Goal: Answer question/provide support: Share knowledge or assist other users

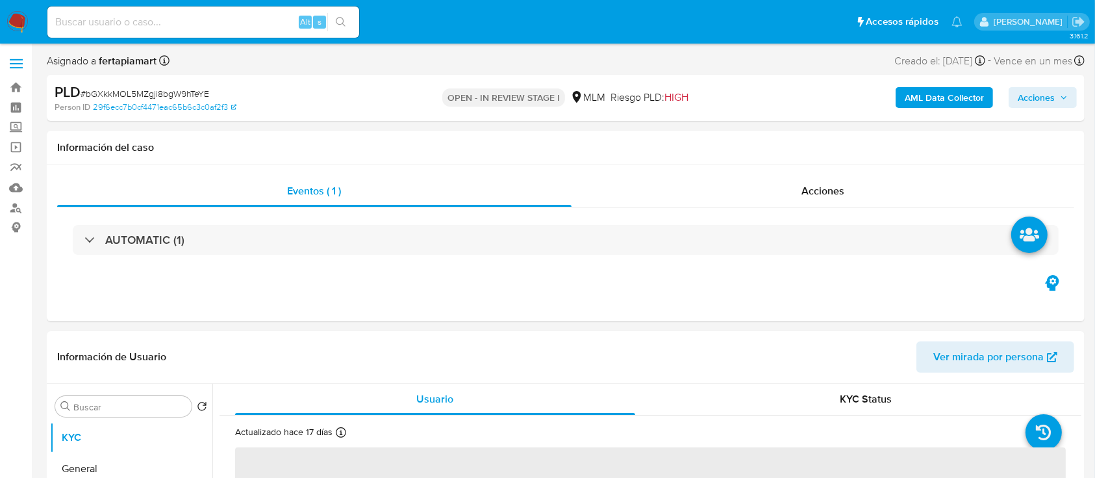
select select "10"
click at [209, 23] on input at bounding box center [203, 22] width 312 height 17
paste input "363846161"
type input "363846161"
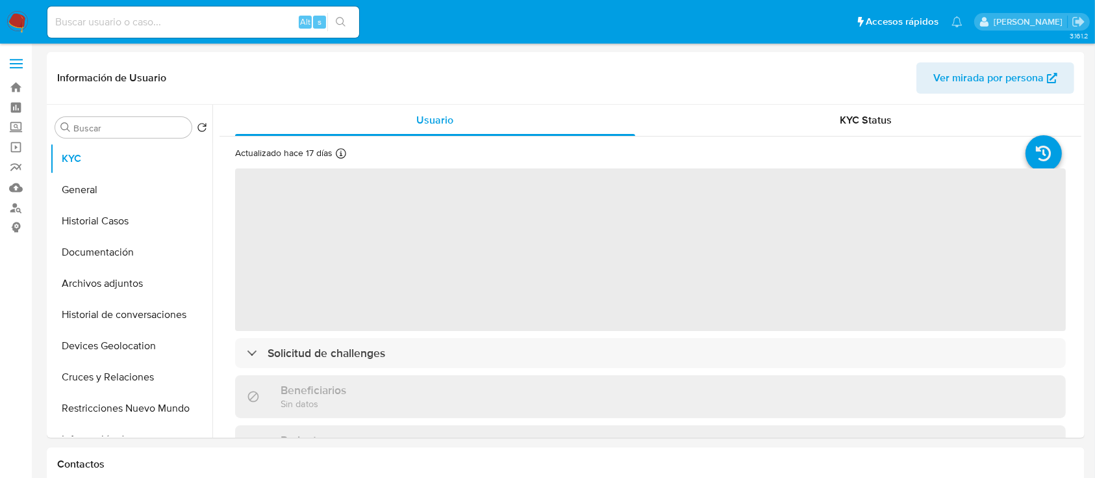
select select "10"
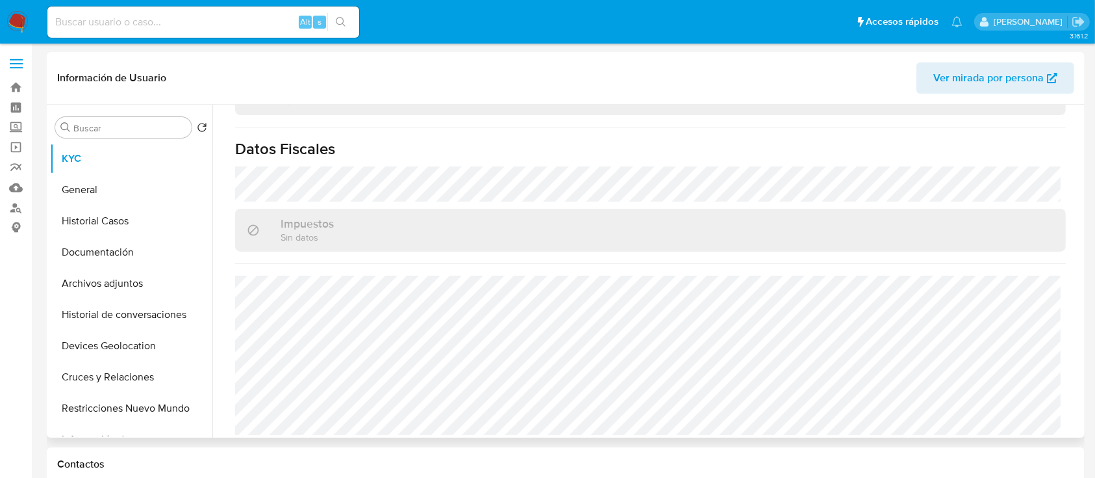
scroll to position [803, 0]
click at [103, 226] on button "Historial Casos" at bounding box center [126, 220] width 152 height 31
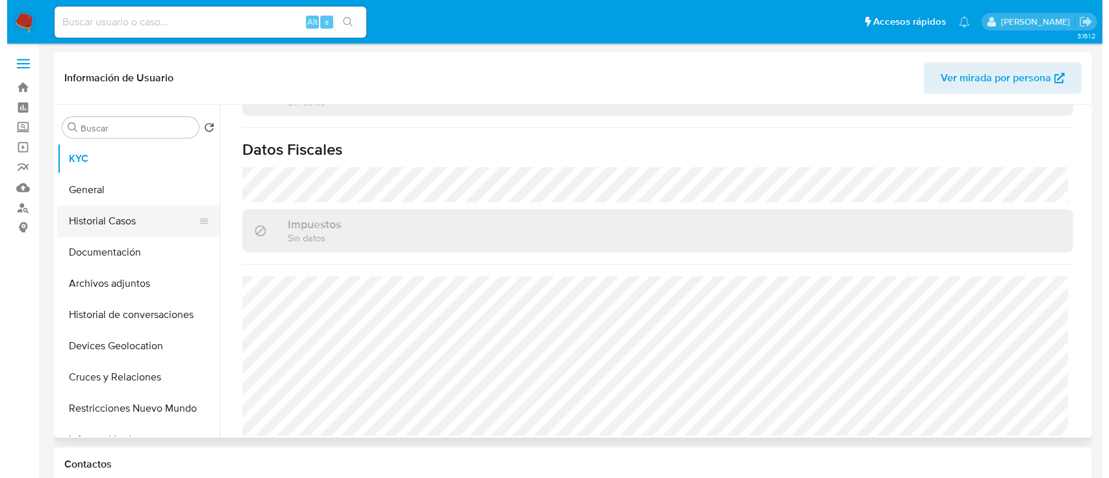
scroll to position [0, 0]
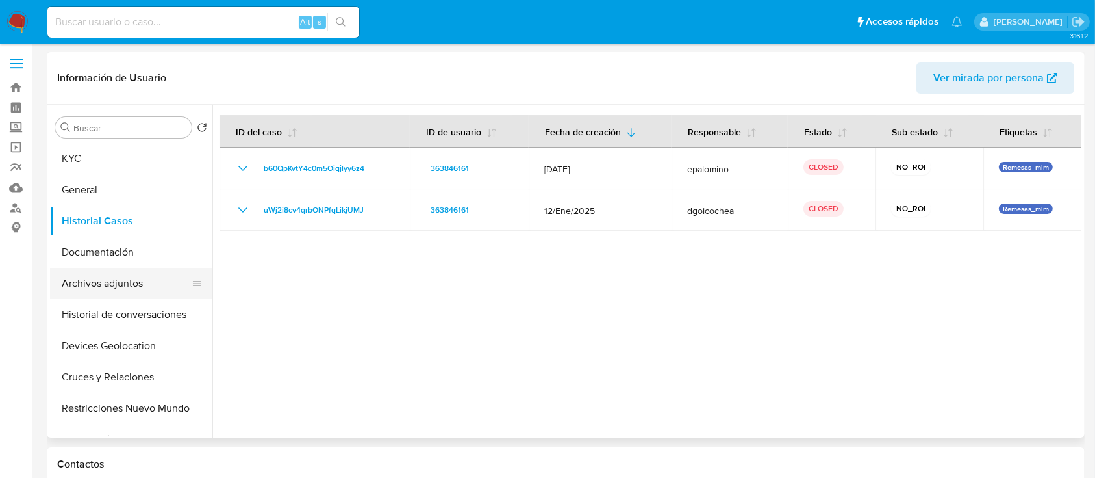
click at [122, 281] on button "Archivos adjuntos" at bounding box center [126, 283] width 152 height 31
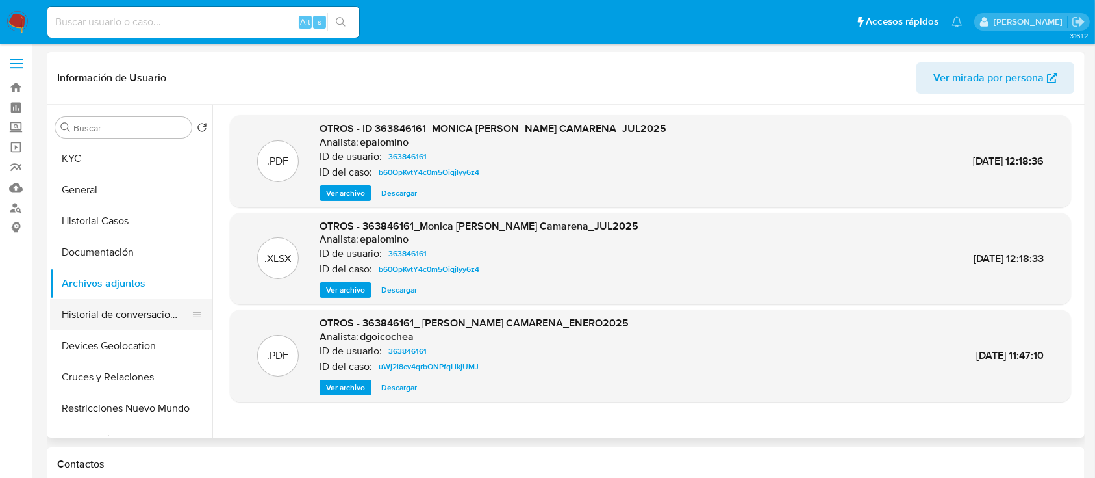
click at [109, 313] on button "Historial de conversaciones" at bounding box center [126, 314] width 152 height 31
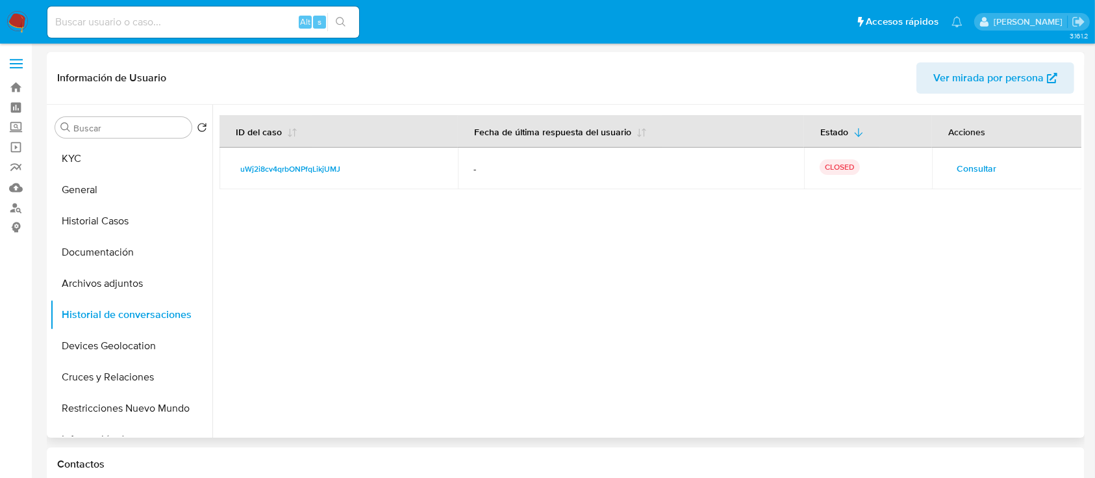
click at [965, 159] on span "Consultar" at bounding box center [977, 168] width 40 height 18
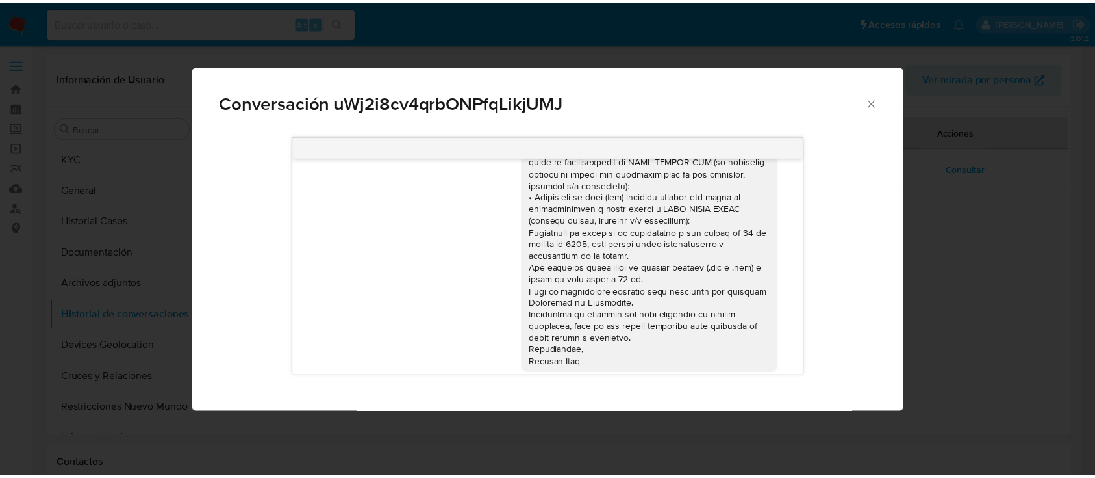
scroll to position [394, 0]
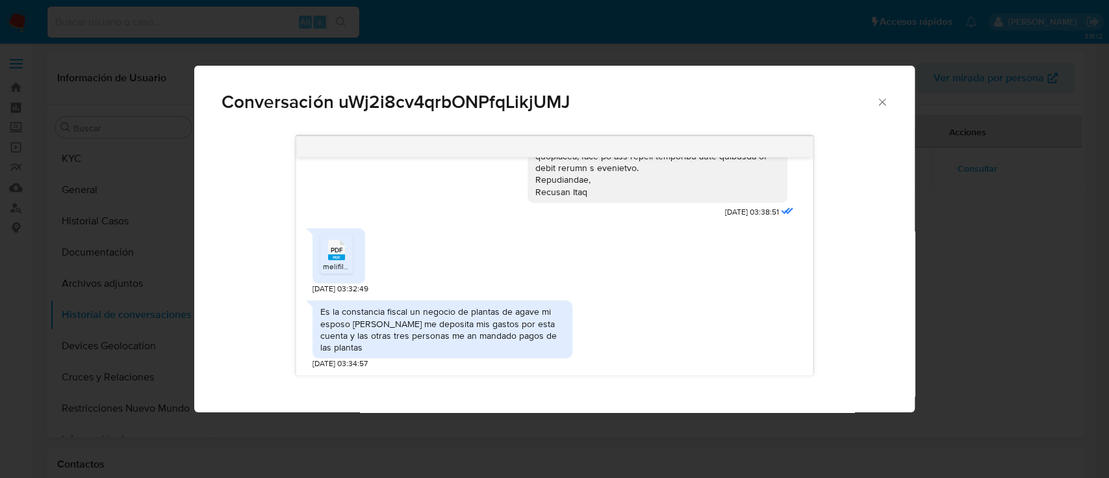
click at [344, 247] on icon "Comunicación" at bounding box center [336, 250] width 17 height 20
click at [345, 270] on span "melifile89939893197648745.pdf" at bounding box center [379, 266] width 112 height 11
click at [878, 94] on div "Conversación uWj2i8cv4qrbONPfqLikjUMJ" at bounding box center [554, 97] width 720 height 62
click at [876, 99] on icon "Cerrar" at bounding box center [882, 102] width 13 height 13
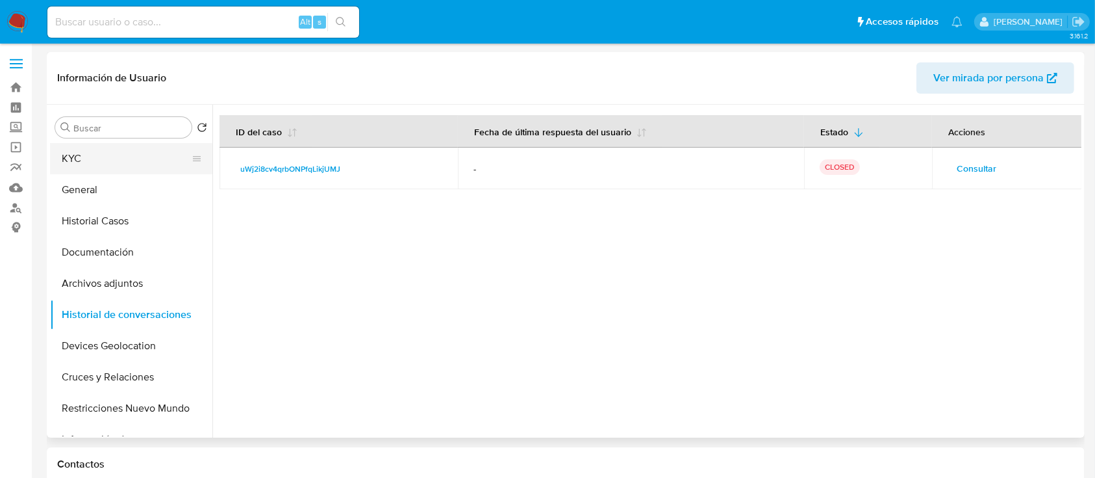
click at [96, 155] on button "KYC" at bounding box center [126, 158] width 152 height 31
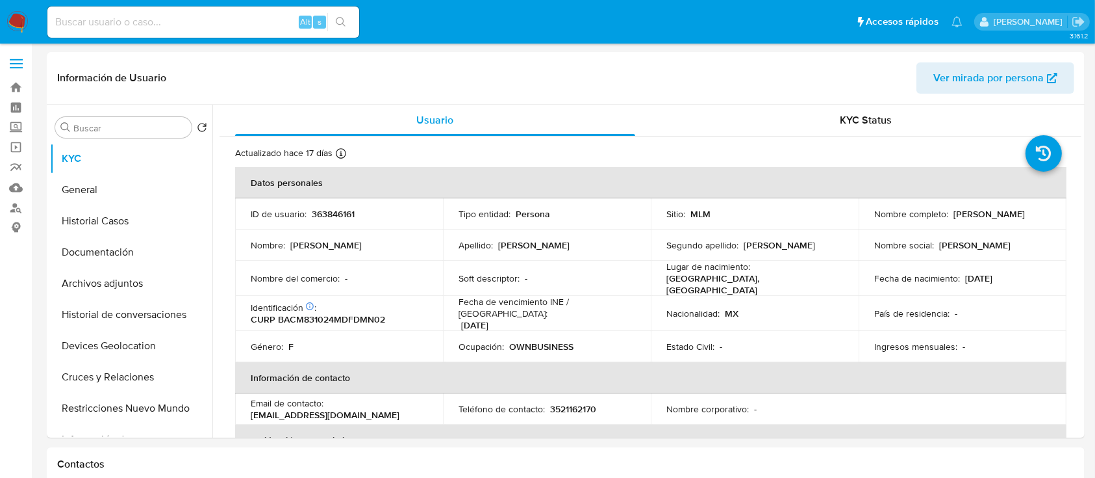
click at [20, 29] on img at bounding box center [17, 22] width 22 height 22
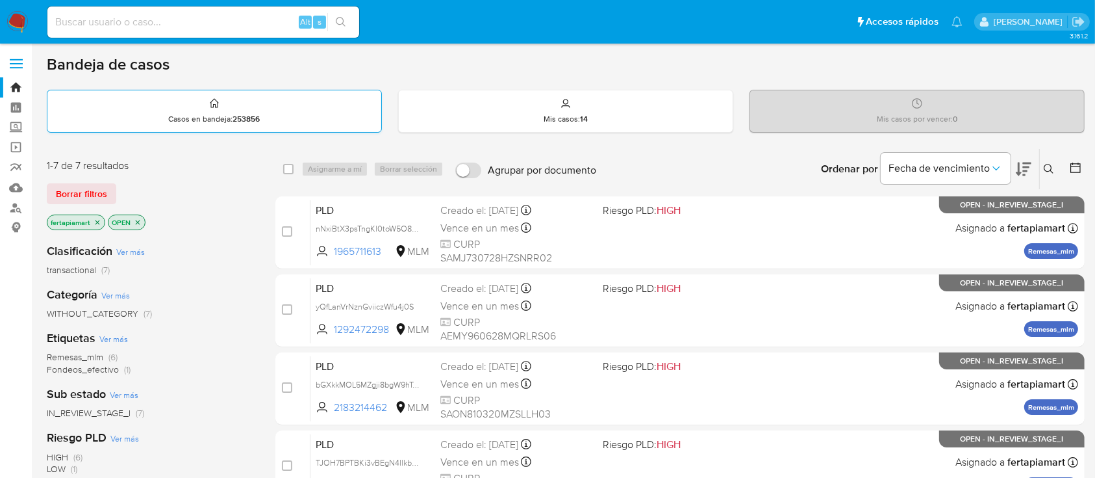
click at [169, 118] on p "Casos en bandeja : 253856" at bounding box center [215, 119] width 92 height 10
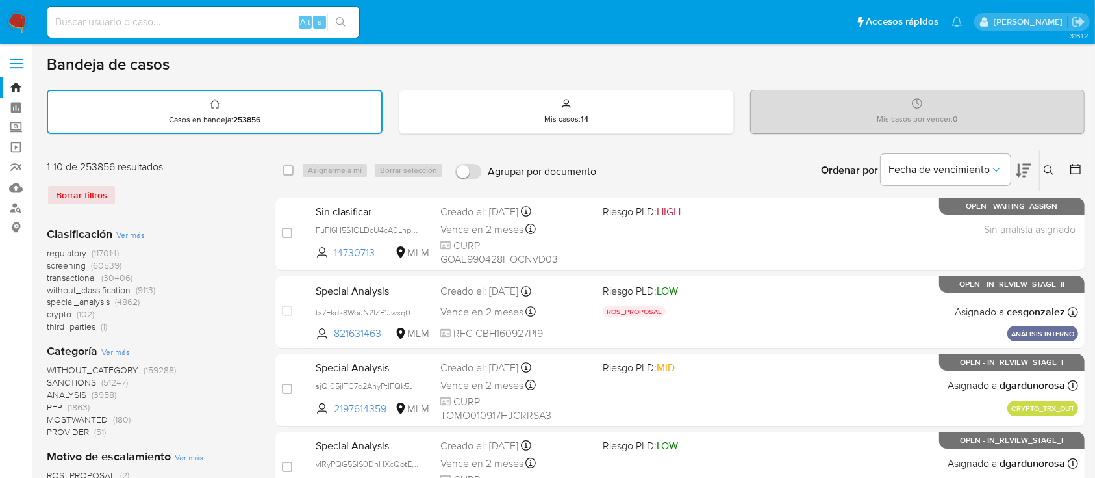
click at [1053, 166] on icon at bounding box center [1049, 170] width 10 height 10
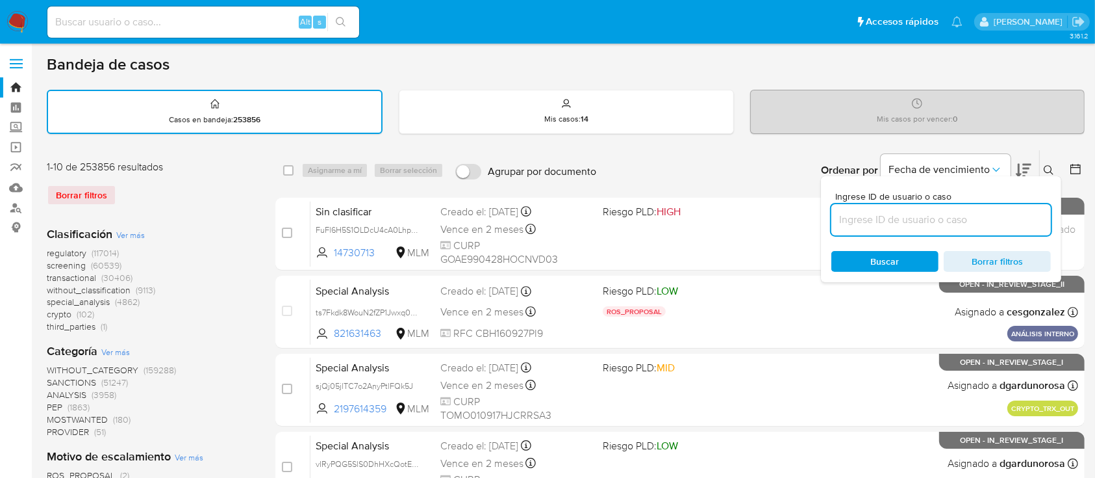
click at [867, 211] on input at bounding box center [942, 219] width 220 height 17
type input "2179935410"
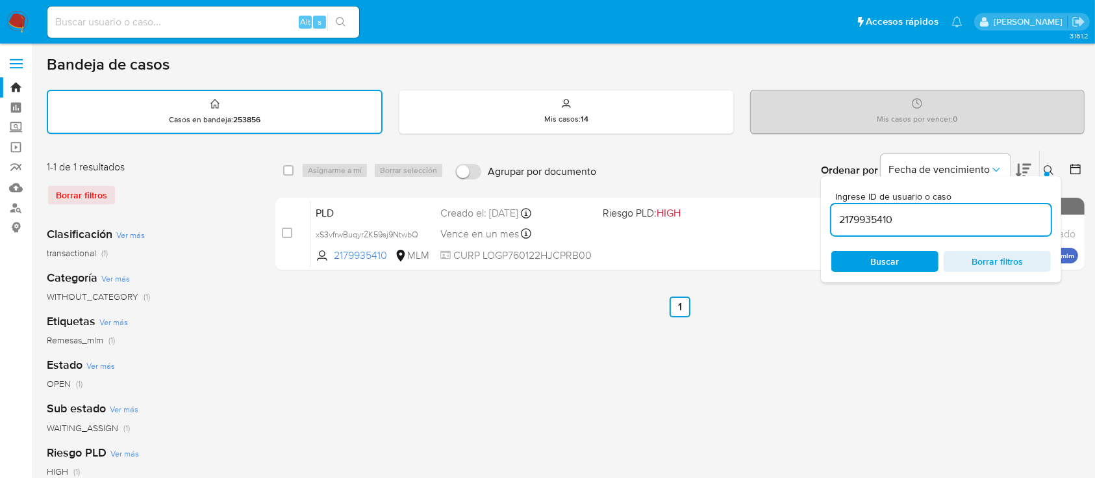
click at [507, 338] on div "select-all-cases-checkbox Asignarme a mí Borrar selección Agrupar por documento…" at bounding box center [680, 434] width 810 height 570
click at [999, 259] on span "Borrar filtros" at bounding box center [997, 261] width 89 height 18
click at [1041, 163] on button at bounding box center [1050, 170] width 21 height 16
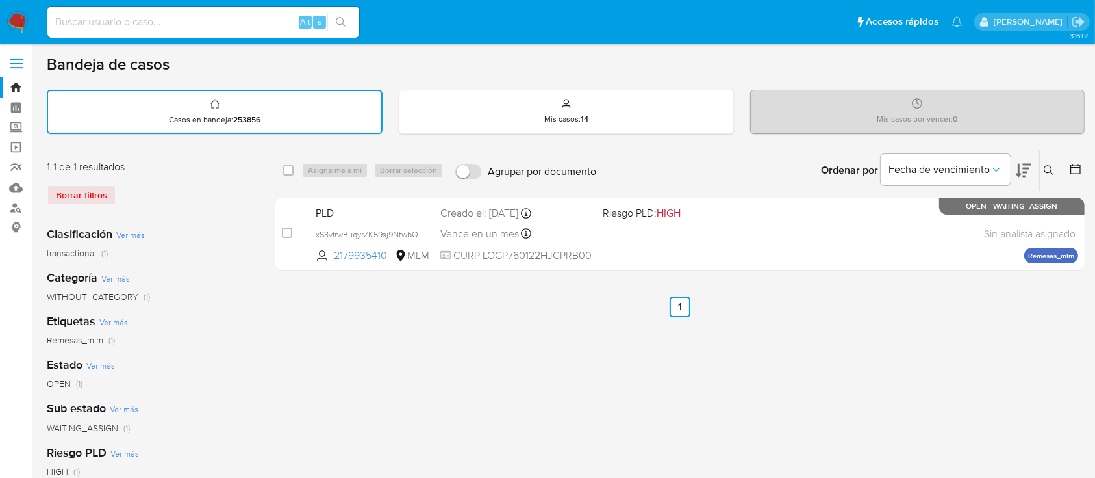
click at [291, 162] on div "select-all-cases-checkbox" at bounding box center [291, 170] width 16 height 16
click at [290, 169] on input "checkbox" at bounding box center [288, 170] width 10 height 10
checkbox input "true"
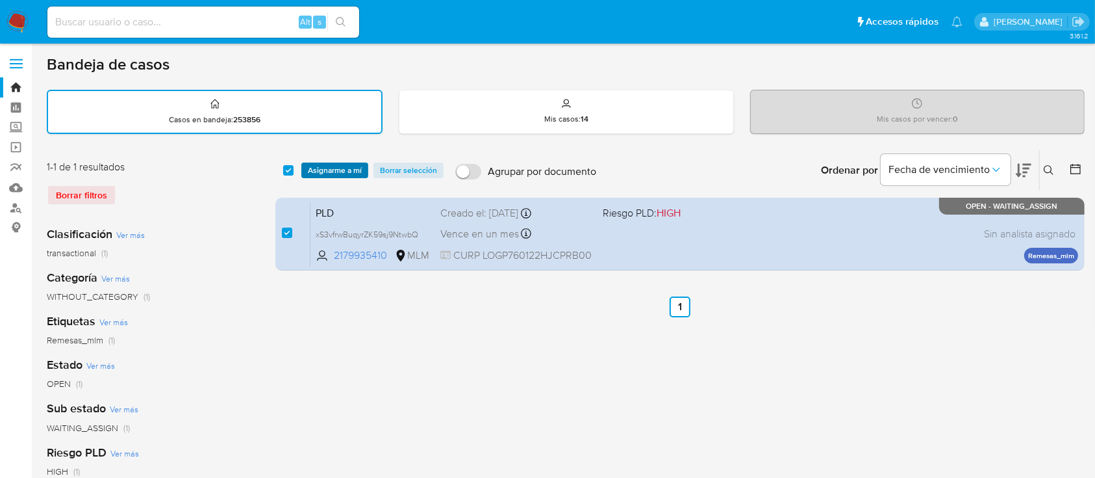
click at [318, 164] on span "Asignarme a mí" at bounding box center [335, 170] width 54 height 13
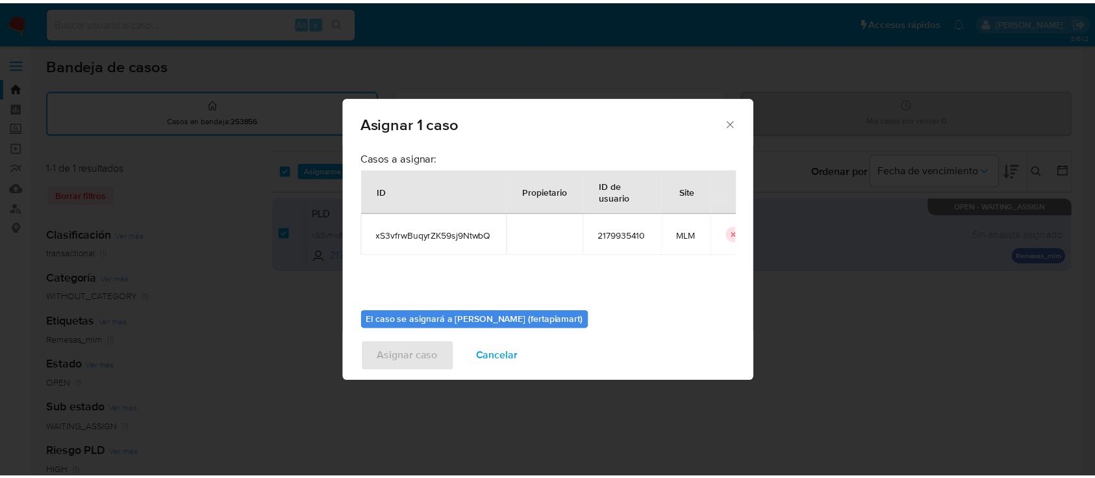
scroll to position [66, 0]
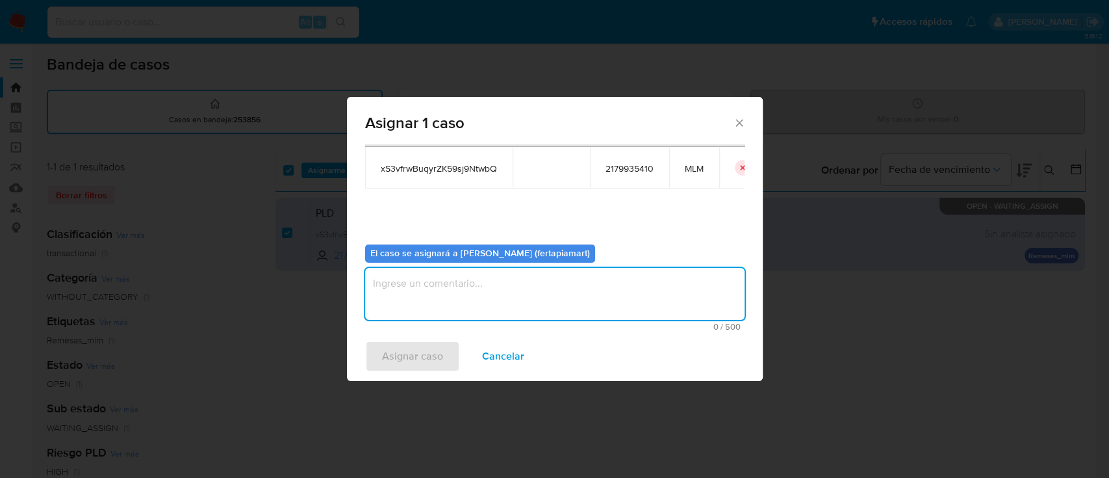
click at [444, 283] on textarea "assign-modal" at bounding box center [554, 294] width 379 height 52
type textarea "FDTM"
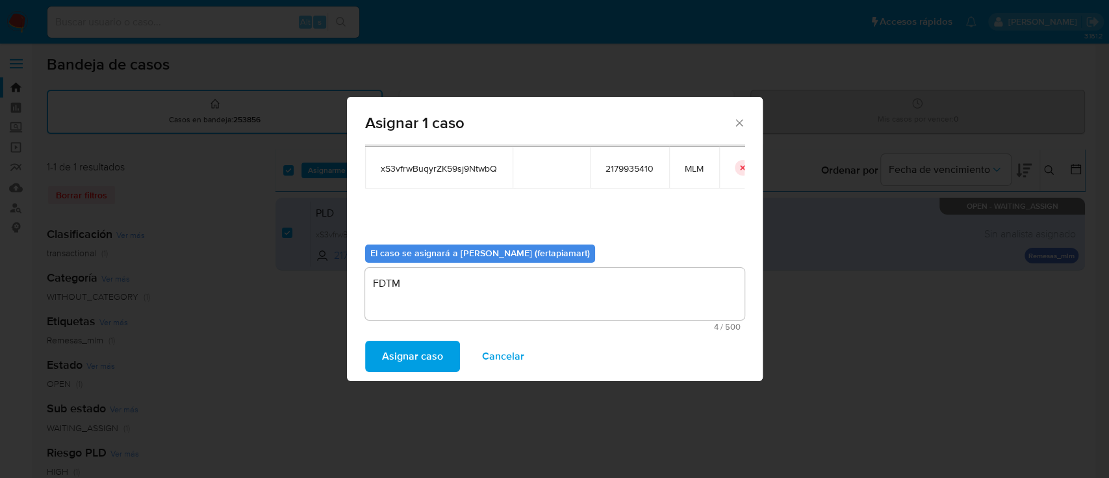
click at [423, 352] on span "Asignar caso" at bounding box center [412, 356] width 61 height 29
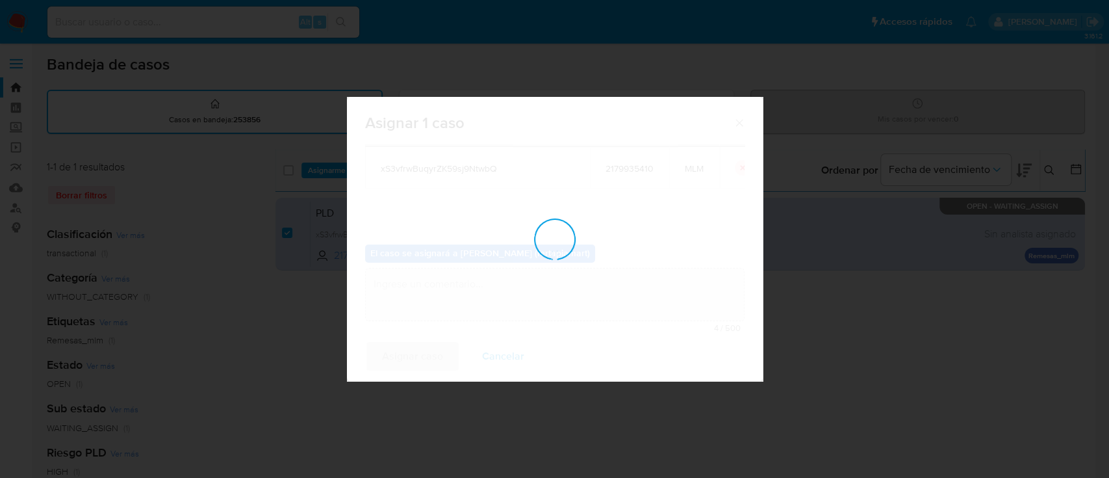
checkbox input "false"
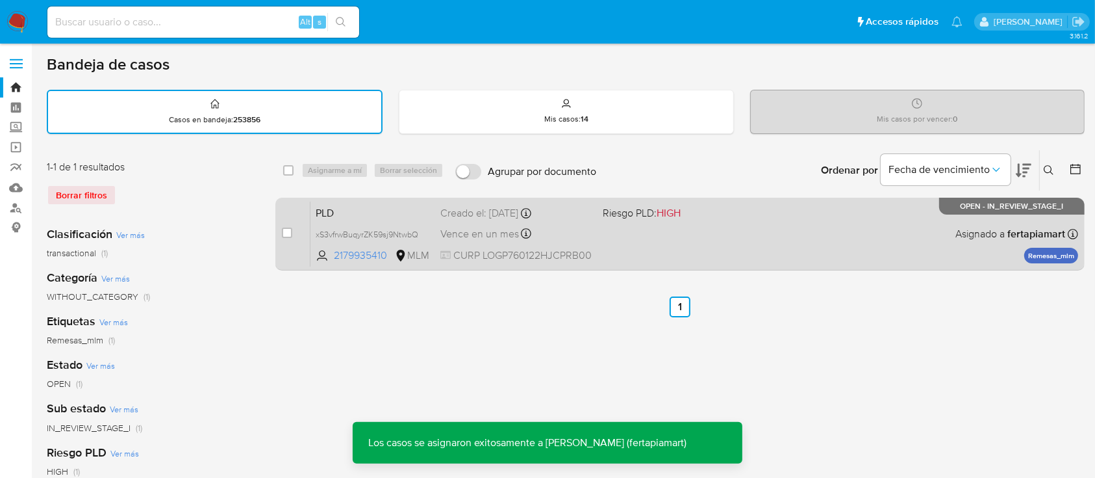
click at [629, 244] on div "PLD xS3vfrwBuqyrZK59sj9NtwbQ 2179935410 MLM Riesgo PLD: HIGH Creado el: 12/09/2…" at bounding box center [695, 234] width 768 height 66
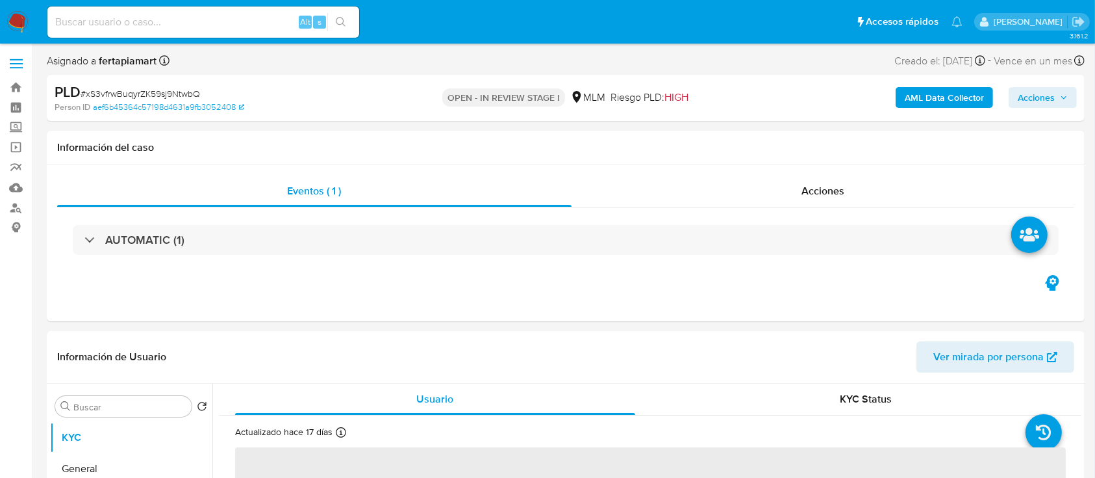
select select "10"
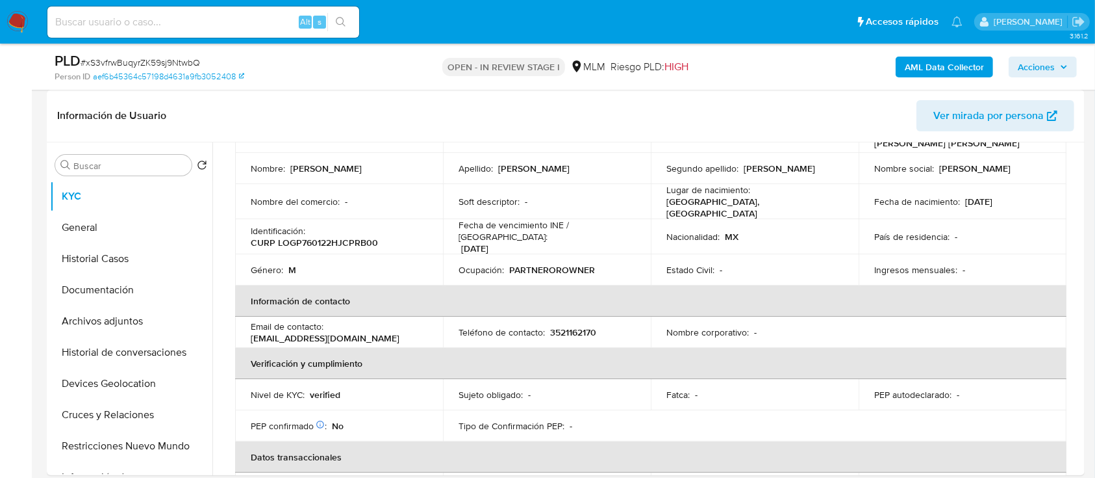
scroll to position [112, 0]
click at [128, 349] on button "Historial de conversaciones" at bounding box center [126, 352] width 152 height 31
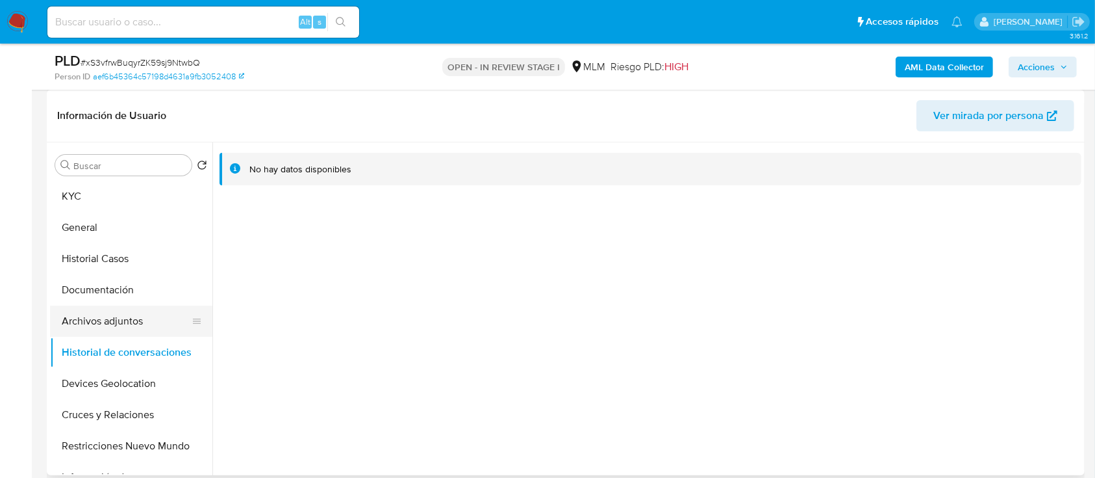
click at [127, 316] on button "Archivos adjuntos" at bounding box center [126, 320] width 152 height 31
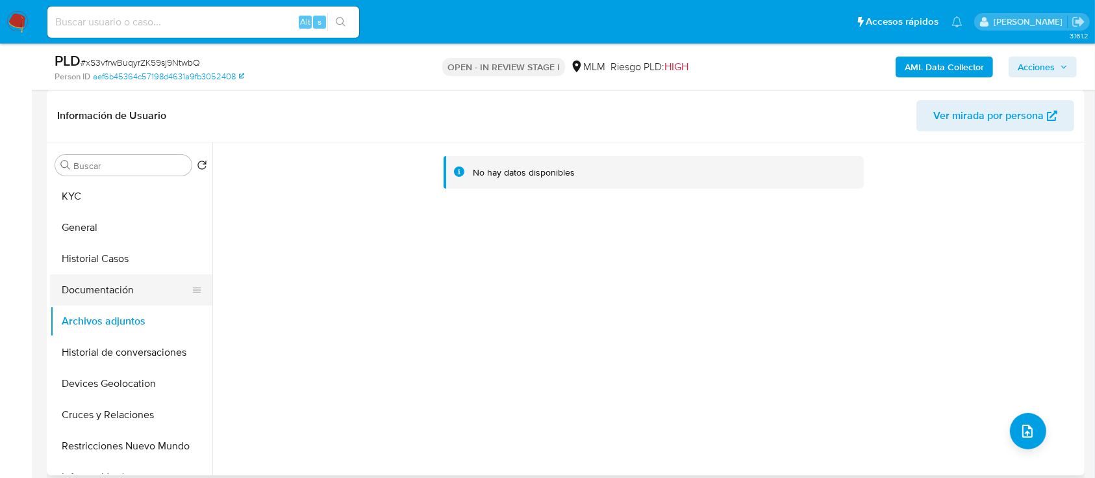
click at [125, 289] on button "Documentación" at bounding box center [126, 289] width 152 height 31
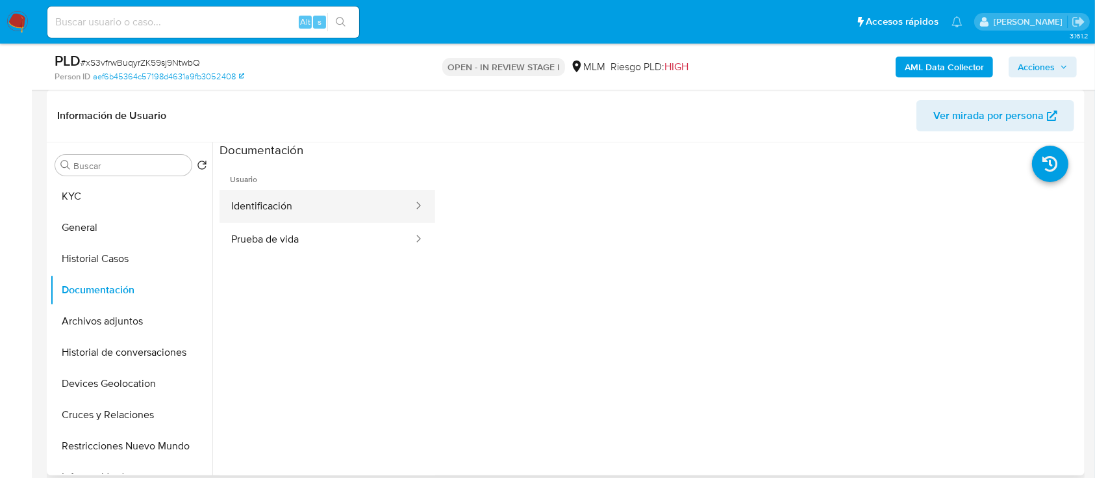
click at [253, 217] on button "Identificación" at bounding box center [317, 206] width 195 height 33
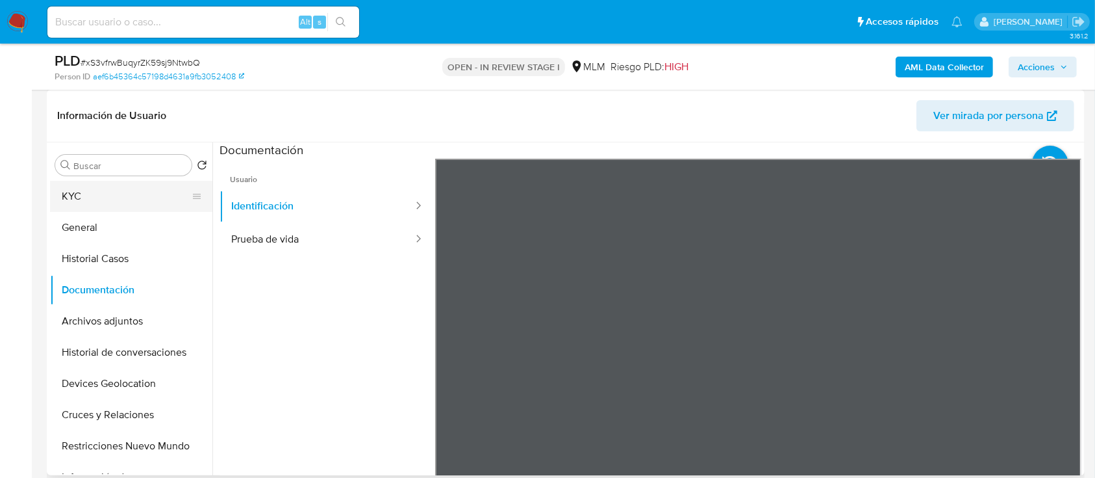
click at [142, 208] on button "KYC" at bounding box center [126, 196] width 152 height 31
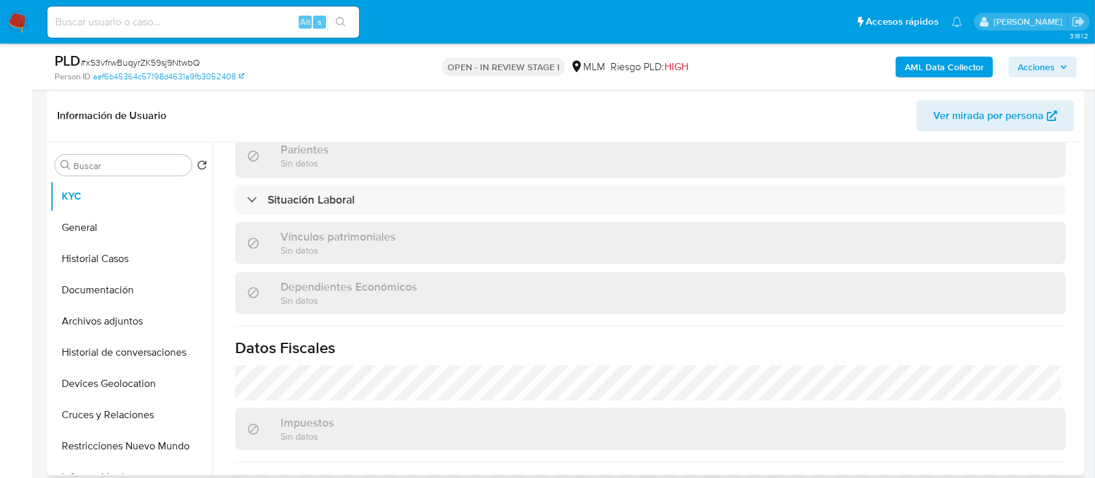
scroll to position [644, 0]
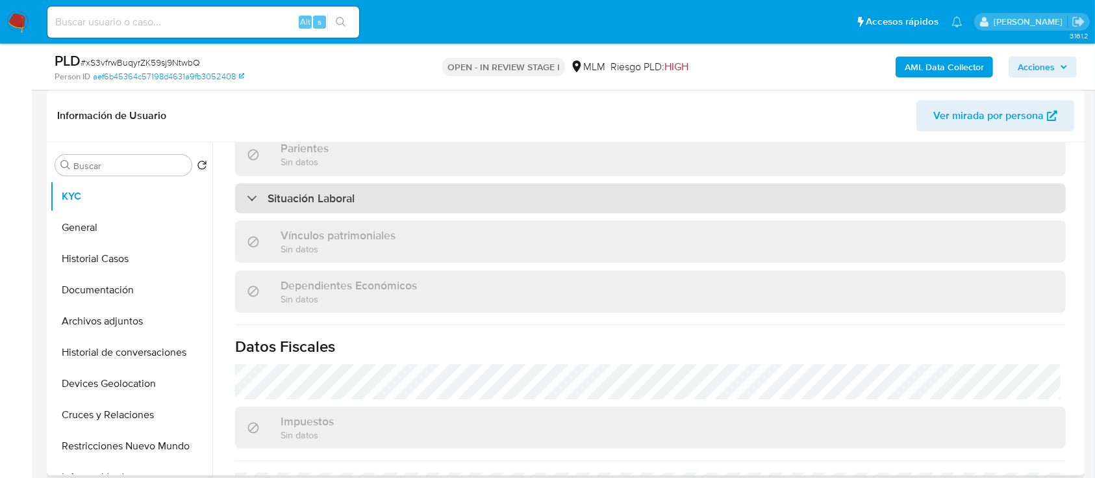
click at [465, 183] on div "Situación Laboral" at bounding box center [650, 198] width 831 height 30
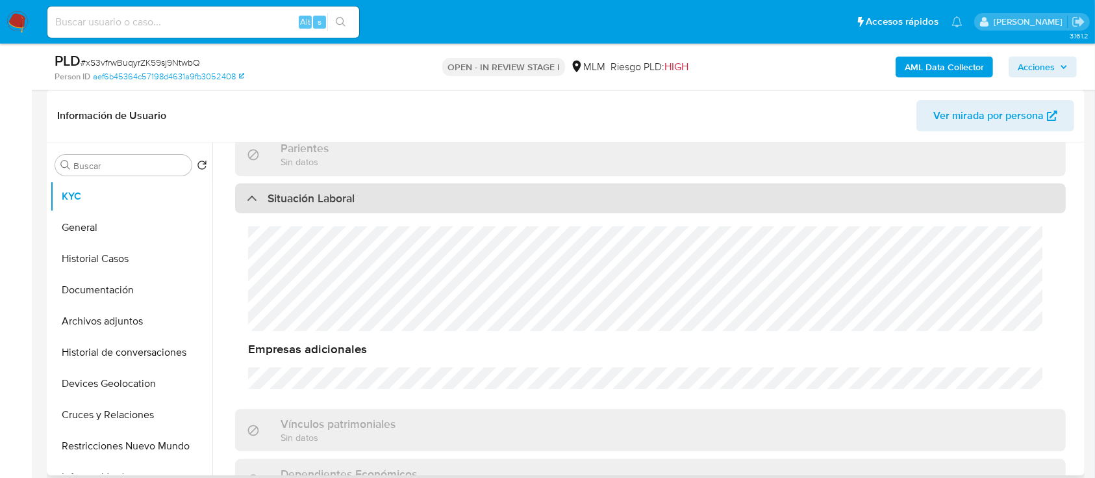
click at [465, 183] on div "Situación Laboral" at bounding box center [650, 198] width 831 height 30
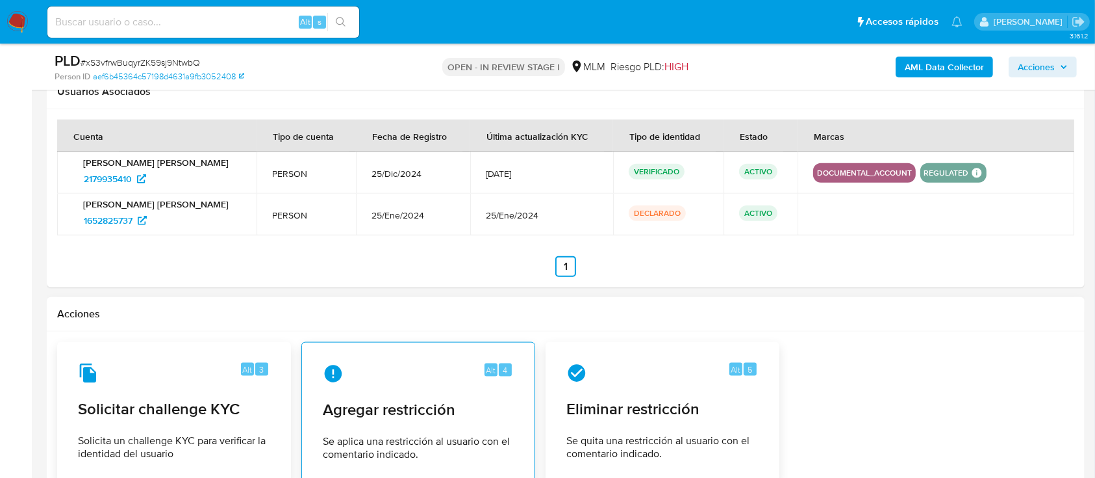
scroll to position [1523, 0]
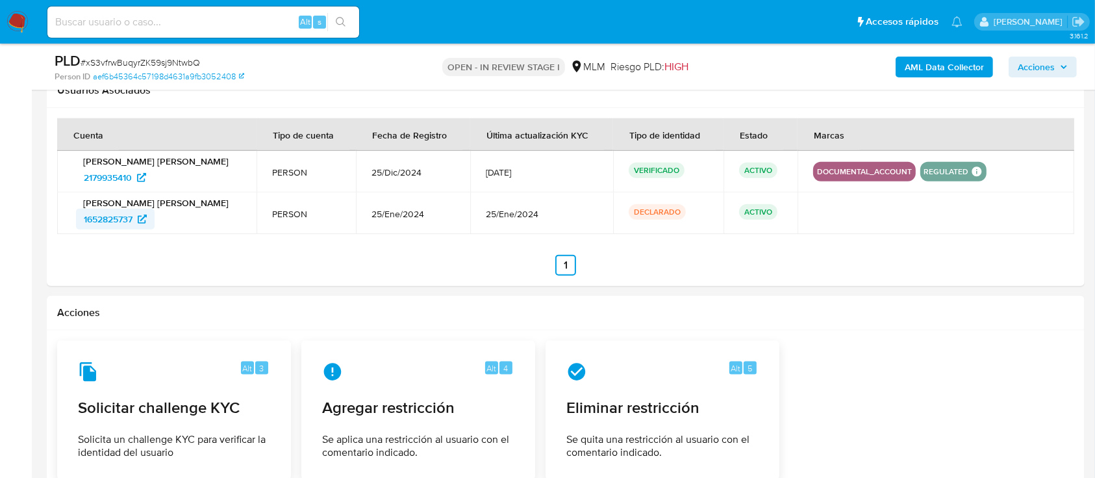
click at [110, 220] on span "1652825737" at bounding box center [108, 219] width 49 height 21
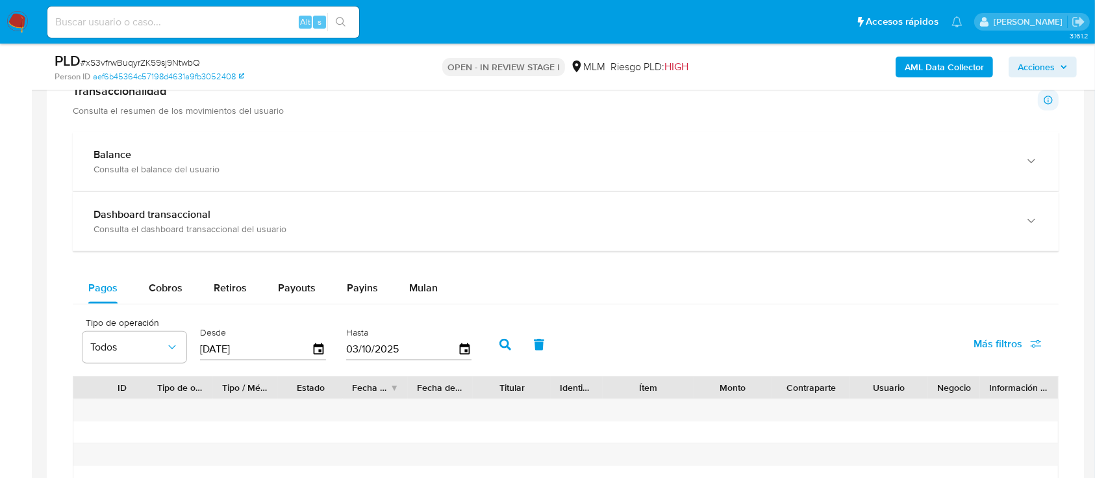
scroll to position [911, 0]
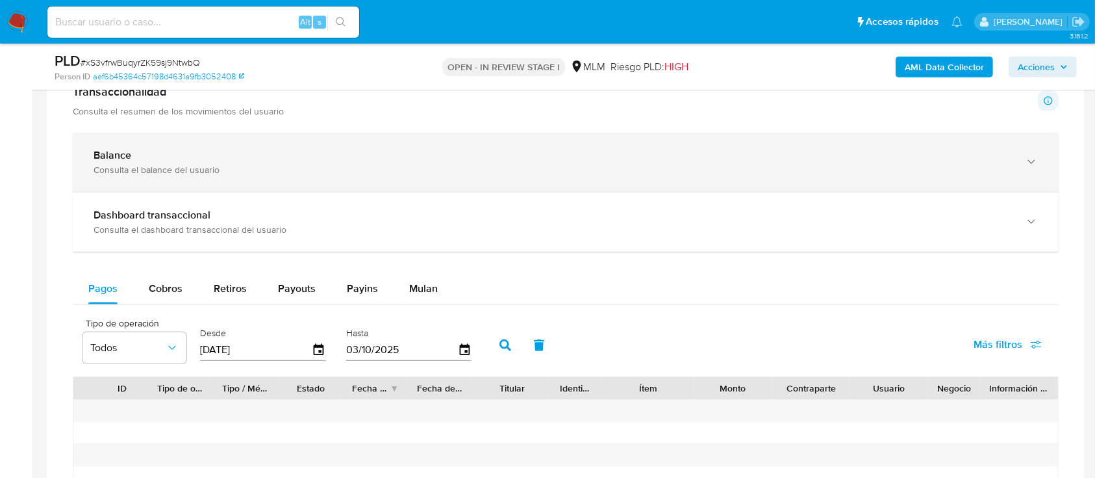
click at [319, 171] on div "Consulta el balance del usuario" at bounding box center [553, 170] width 919 height 12
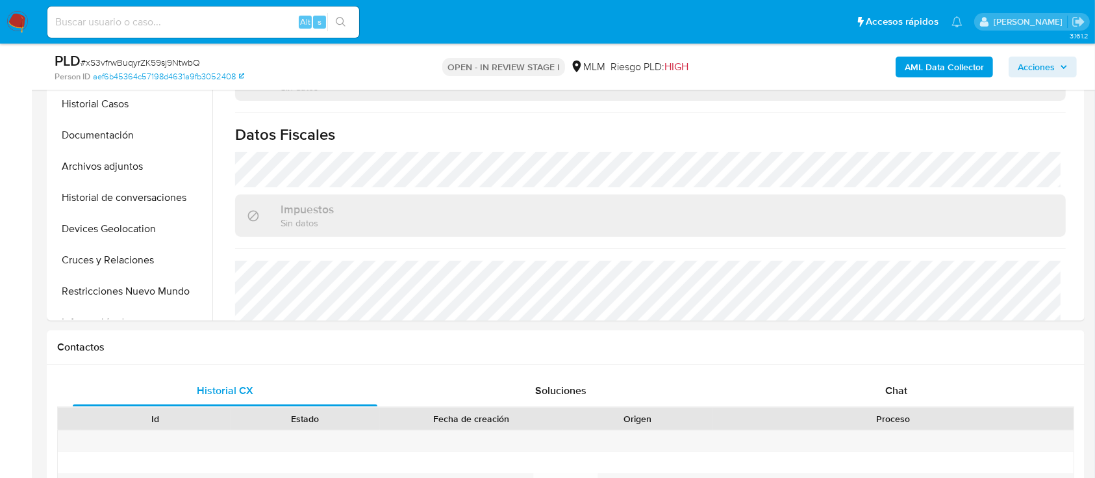
scroll to position [702, 0]
click at [152, 218] on button "Devices Geolocation" at bounding box center [126, 228] width 152 height 31
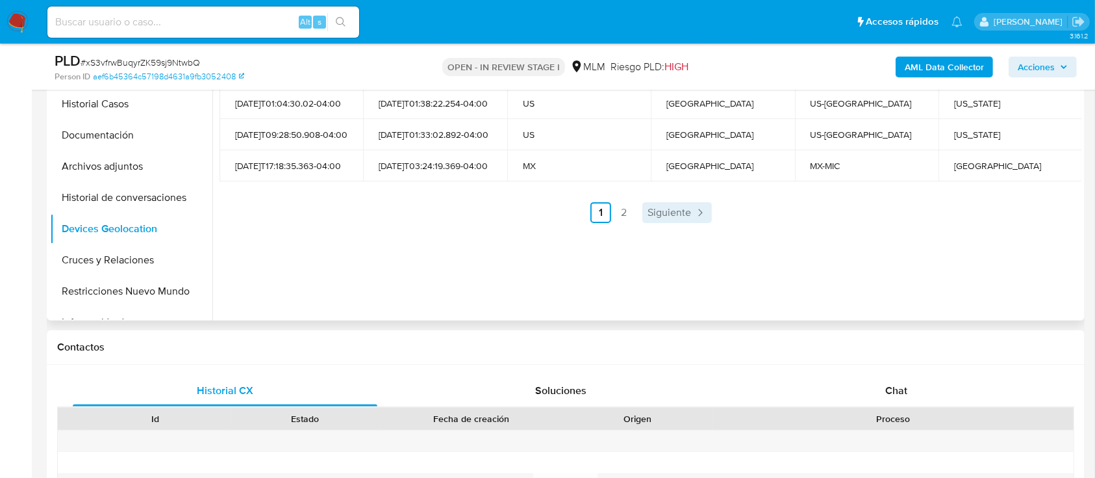
click at [676, 216] on span "Siguiente" at bounding box center [670, 212] width 44 height 10
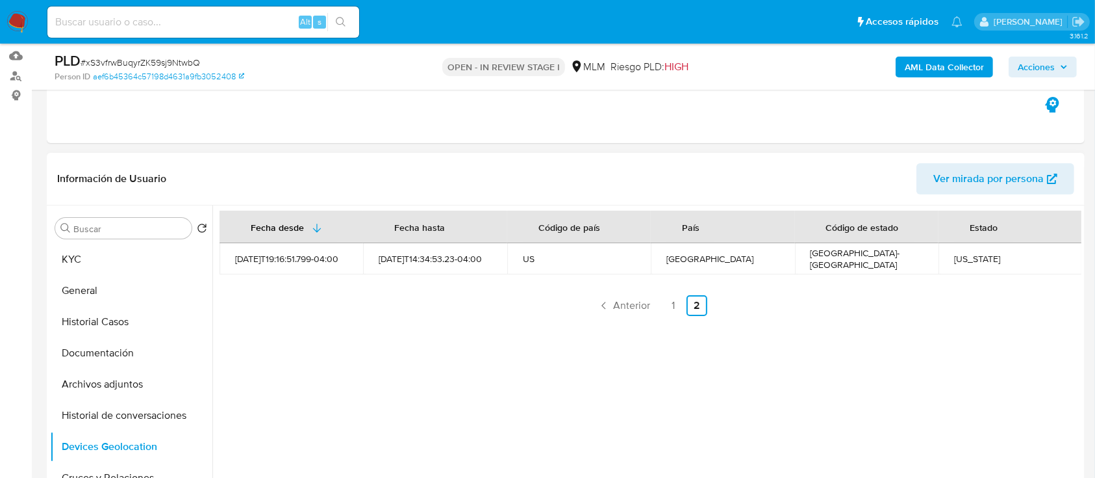
scroll to position [133, 0]
click at [606, 312] on link "Anterior" at bounding box center [624, 304] width 63 height 21
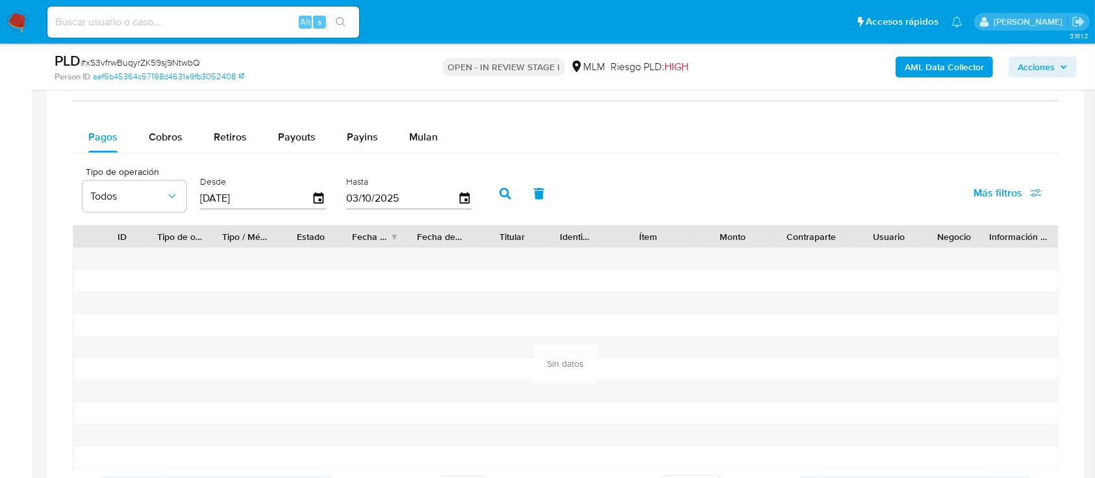
scroll to position [1492, 0]
click at [149, 123] on div "Cobros" at bounding box center [166, 136] width 34 height 31
select select "10"
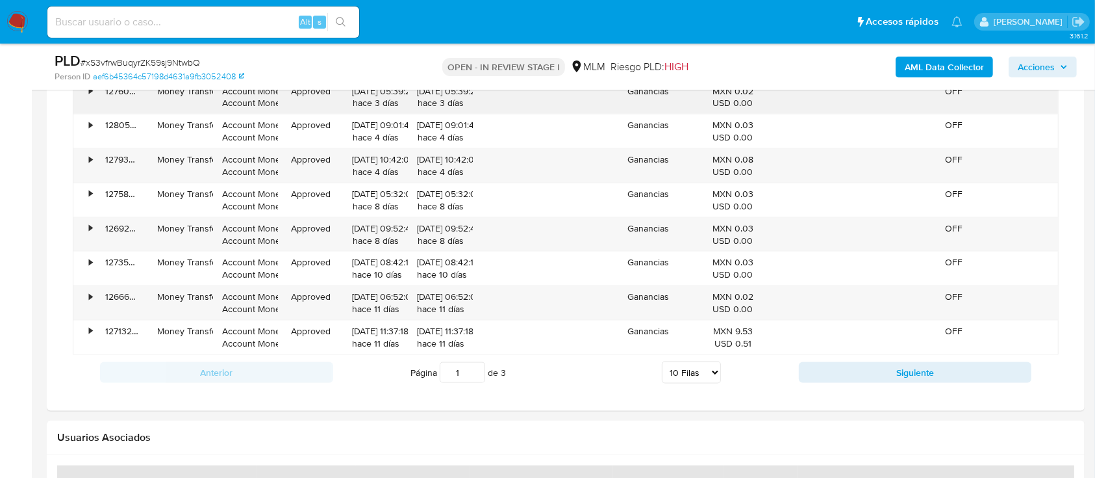
scroll to position [1732, 0]
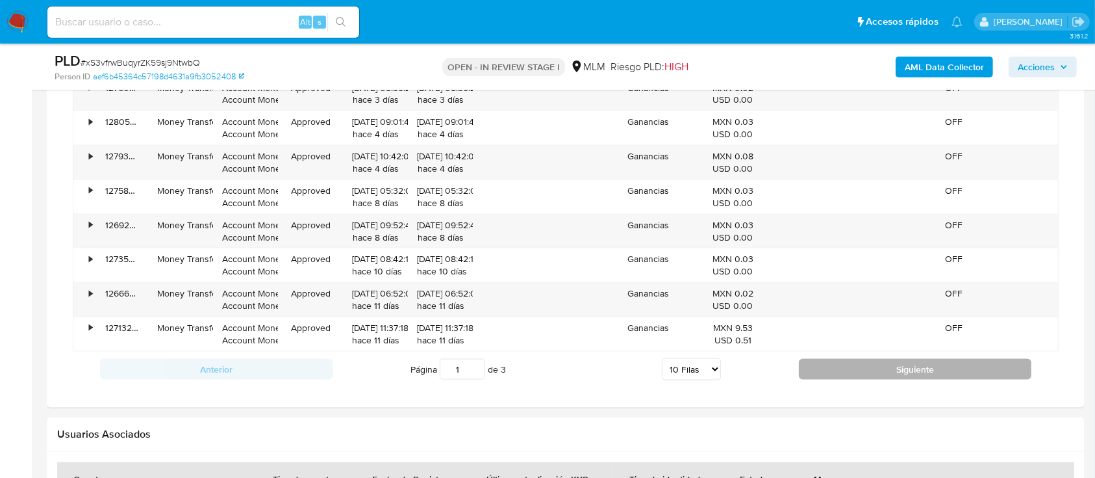
click at [910, 372] on button "Siguiente" at bounding box center [915, 369] width 233 height 21
type input "2"
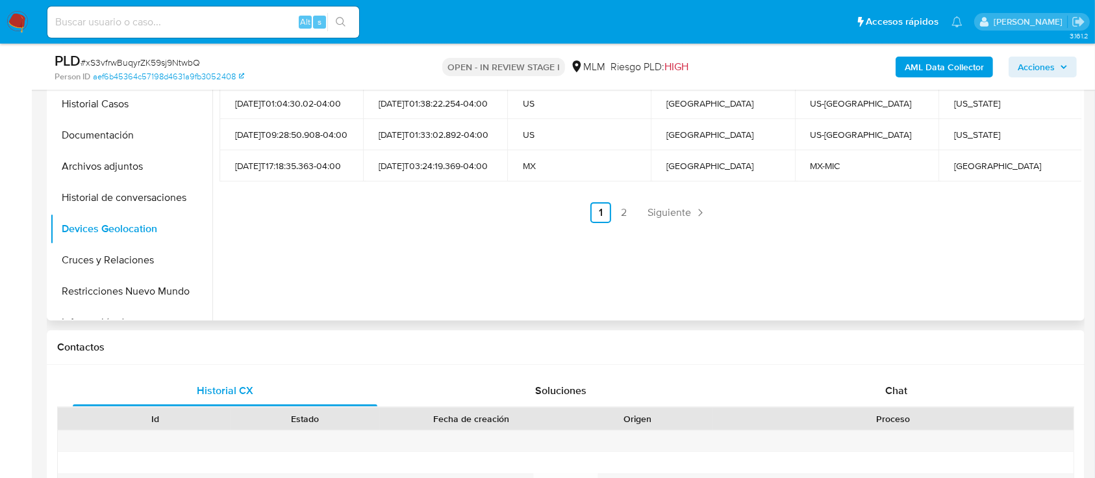
scroll to position [415, 0]
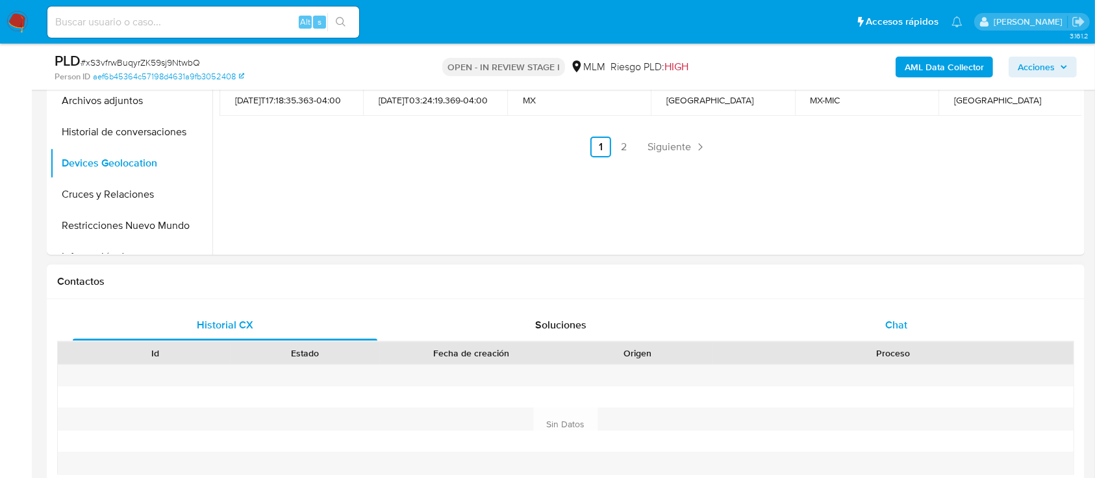
click at [826, 321] on div "Chat" at bounding box center [897, 324] width 305 height 31
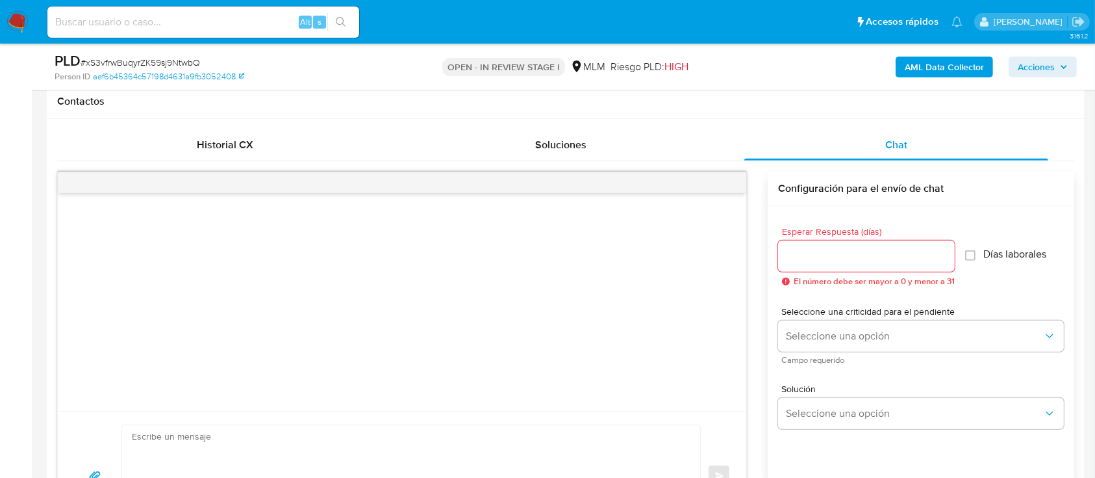
scroll to position [598, 0]
click at [863, 252] on input "Esperar Respuesta (días)" at bounding box center [866, 252] width 177 height 17
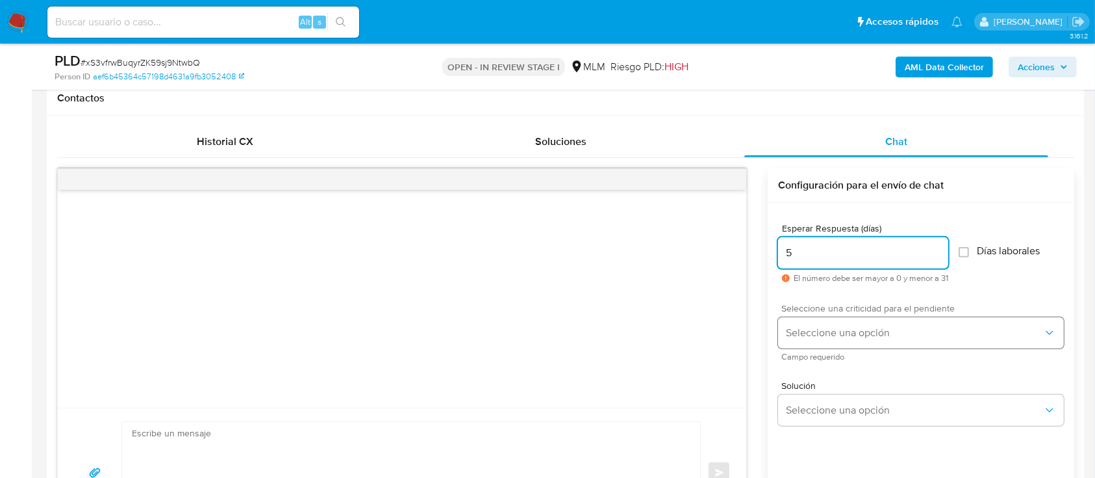
type input "5"
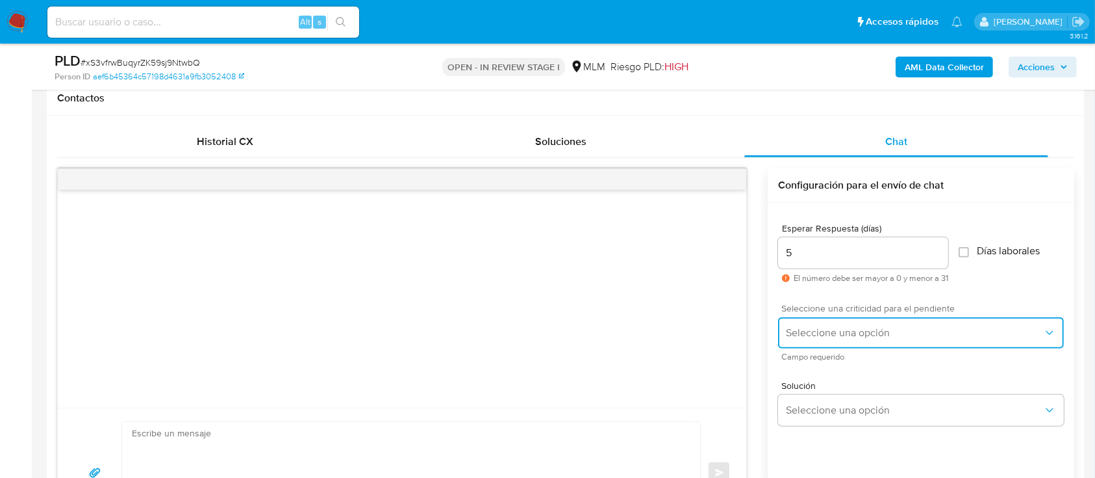
click at [865, 320] on button "Seleccione una opción" at bounding box center [921, 332] width 286 height 31
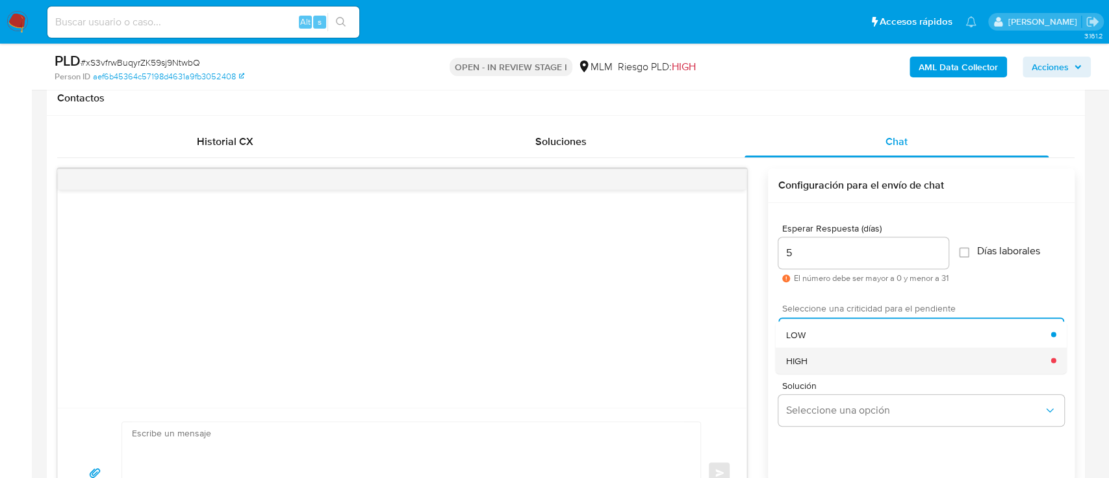
click at [812, 361] on div "HIGH" at bounding box center [918, 360] width 265 height 26
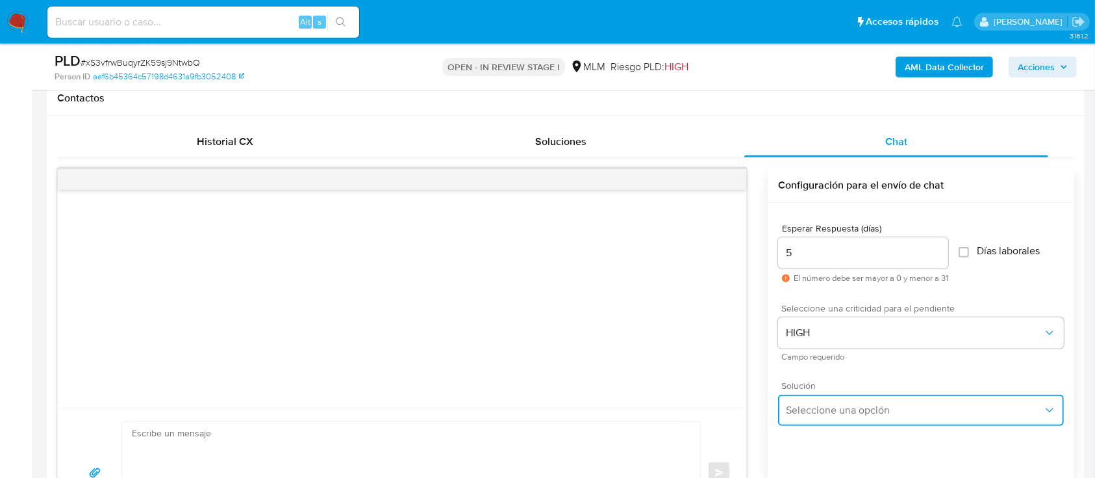
click at [836, 404] on span "Seleccione una opción" at bounding box center [914, 409] width 257 height 13
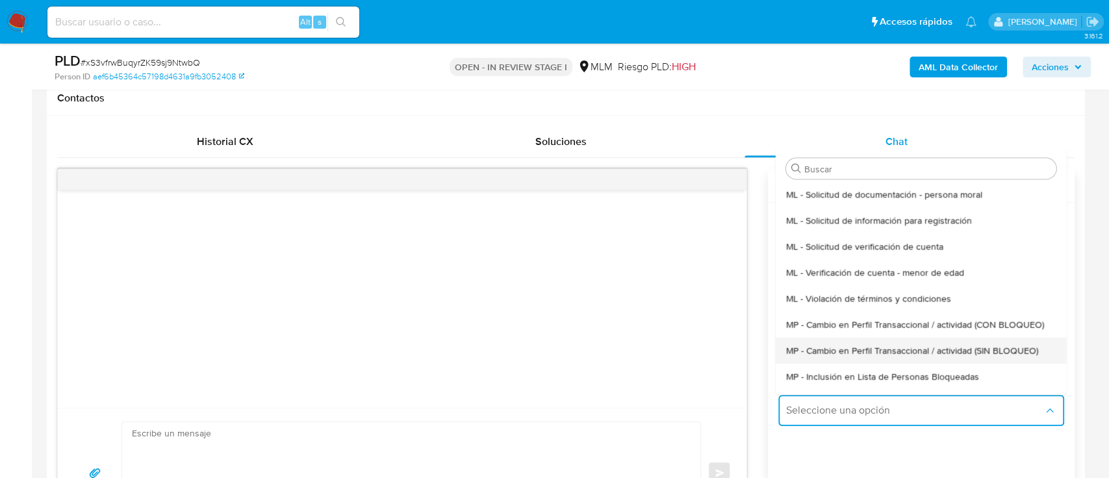
click at [878, 346] on span "MP - Cambio en Perfil Transaccional / actividad (SIN BLOQUEO)" at bounding box center [912, 350] width 252 height 12
type textarea "Estimado ,Te comunicamos que se ha identificado un cambio en el uso habitual de…"
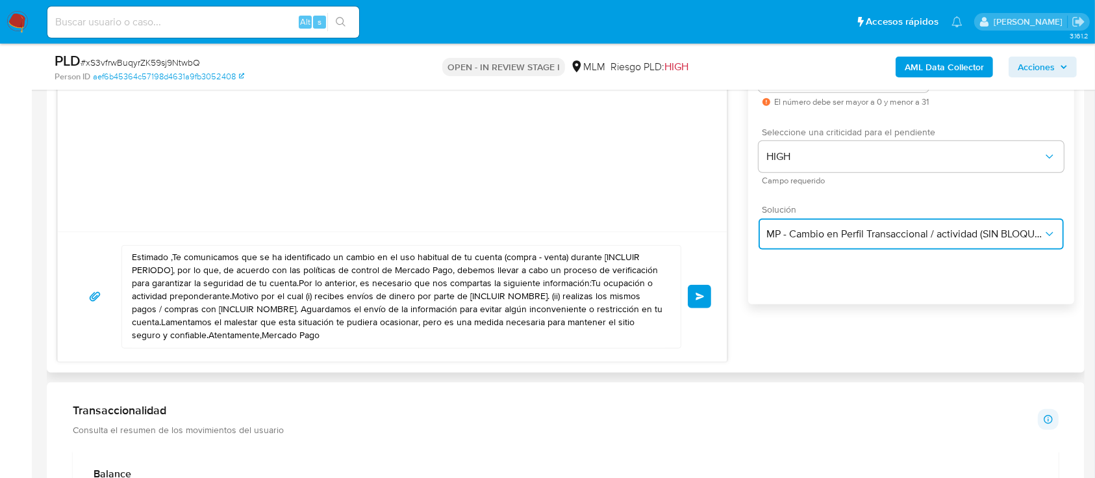
scroll to position [778, 0]
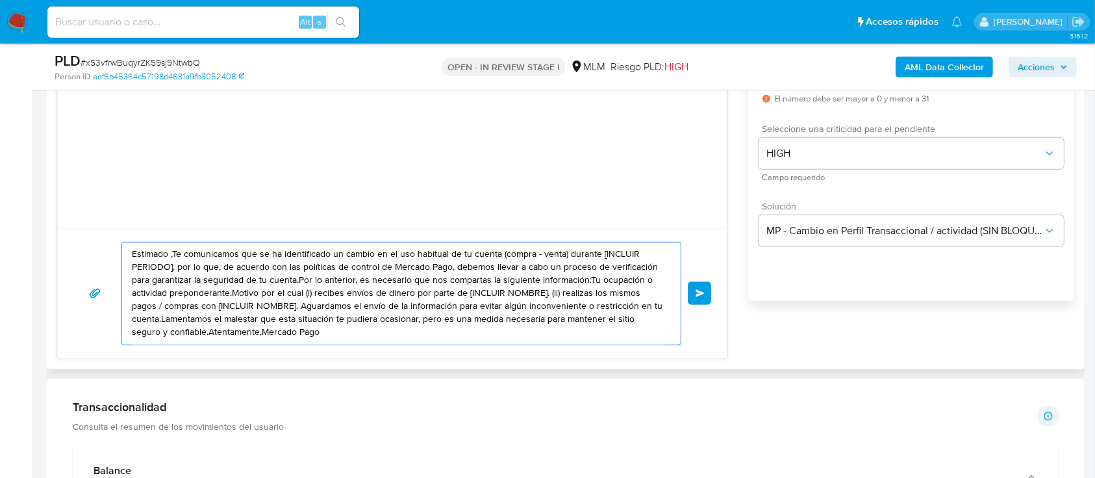
click at [525, 337] on textarea "Estimado ,Te comunicamos que se ha identificado un cambio en el uso habitual de…" at bounding box center [398, 293] width 533 height 102
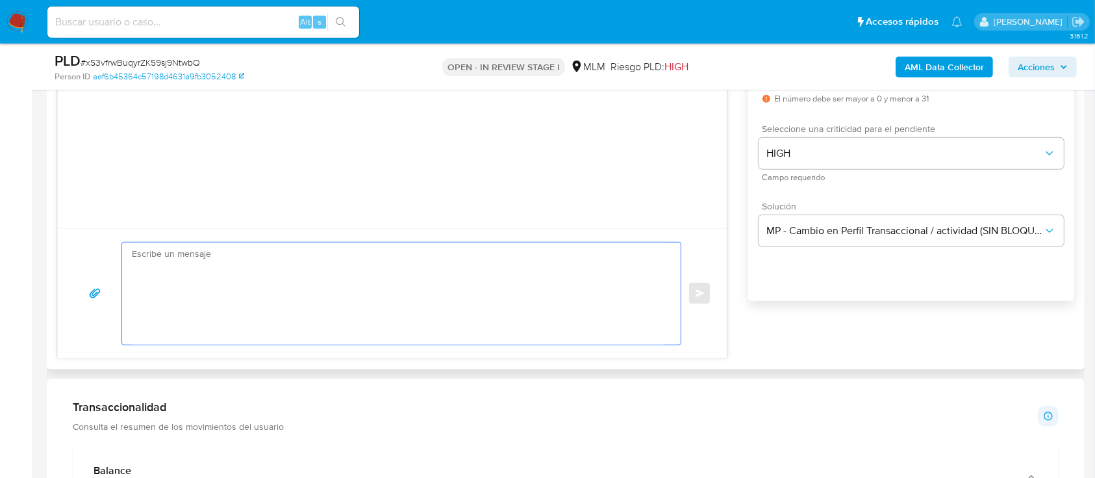
paste textarea "Estimado usuario, Te comunicamos que de acuerdo con las políticas de control de…"
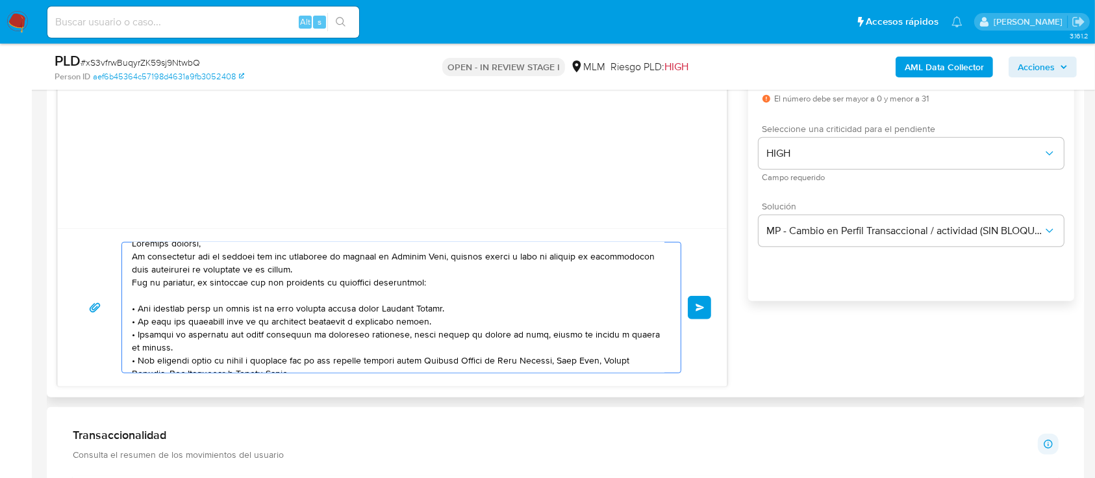
scroll to position [55, 0]
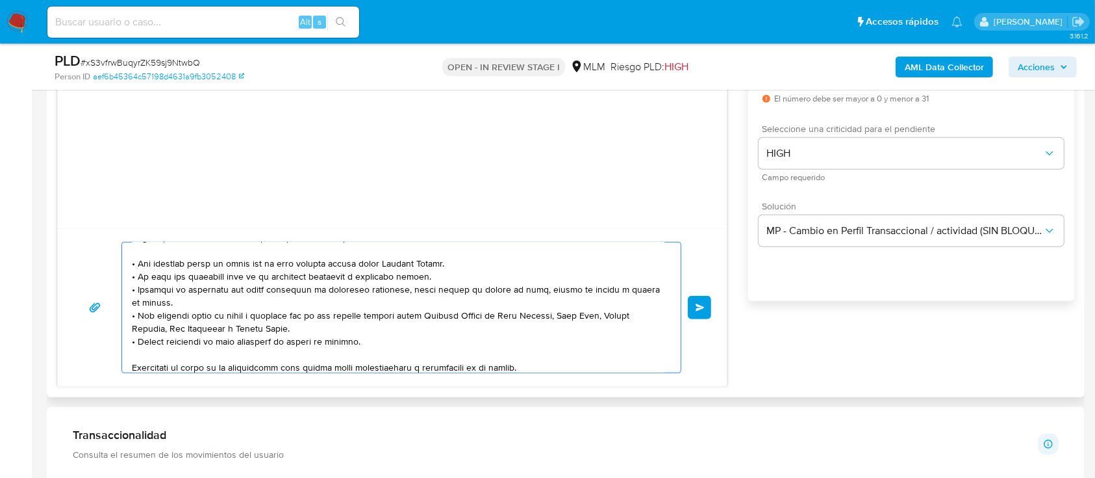
drag, startPoint x: 286, startPoint y: 325, endPoint x: 253, endPoint y: 320, distance: 33.5
click at [253, 320] on textarea at bounding box center [398, 307] width 533 height 130
click at [282, 333] on textarea at bounding box center [398, 307] width 533 height 130
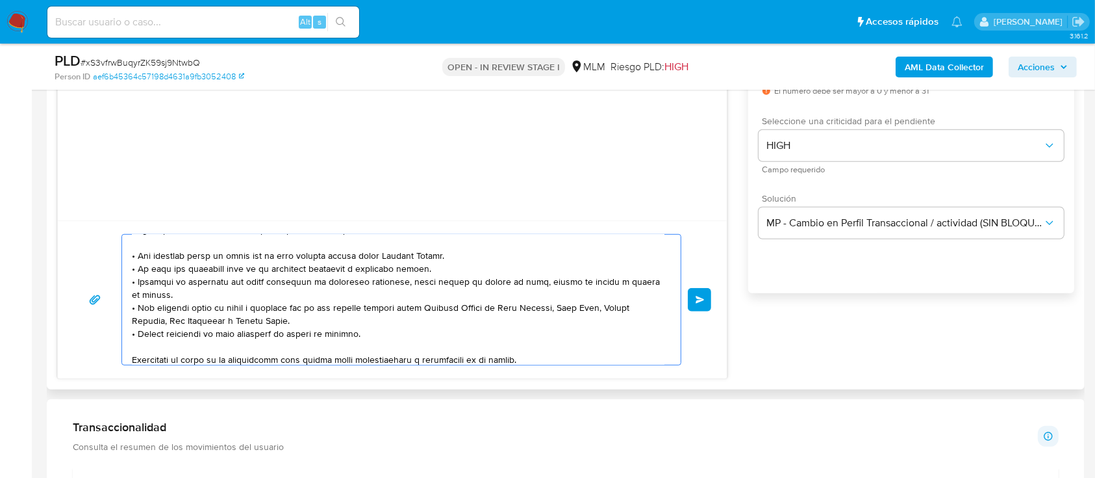
scroll to position [786, 0]
type textarea "Estimado usuario, Te comunicamos que de acuerdo con las políticas de control de…"
click at [706, 300] on button "Enviar" at bounding box center [699, 298] width 23 height 23
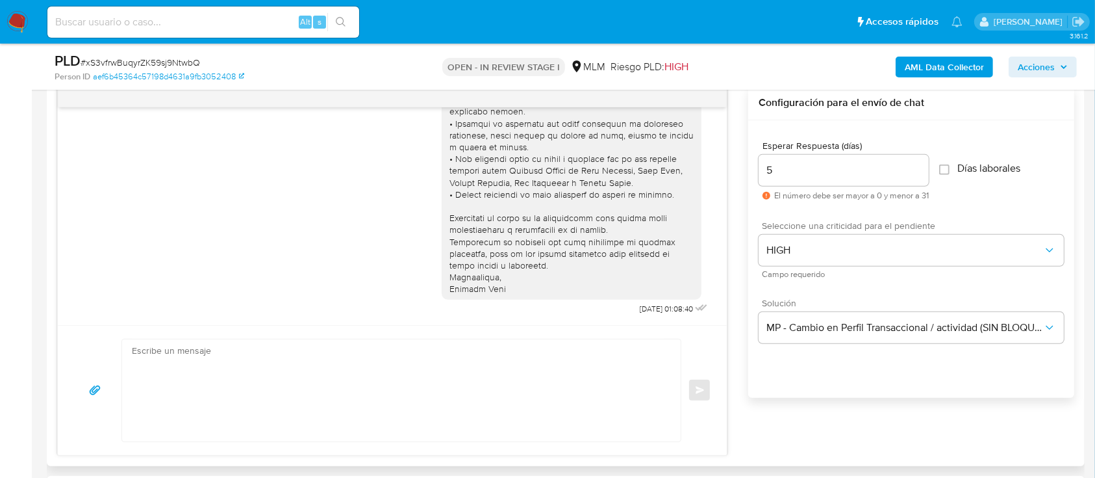
scroll to position [680, 0]
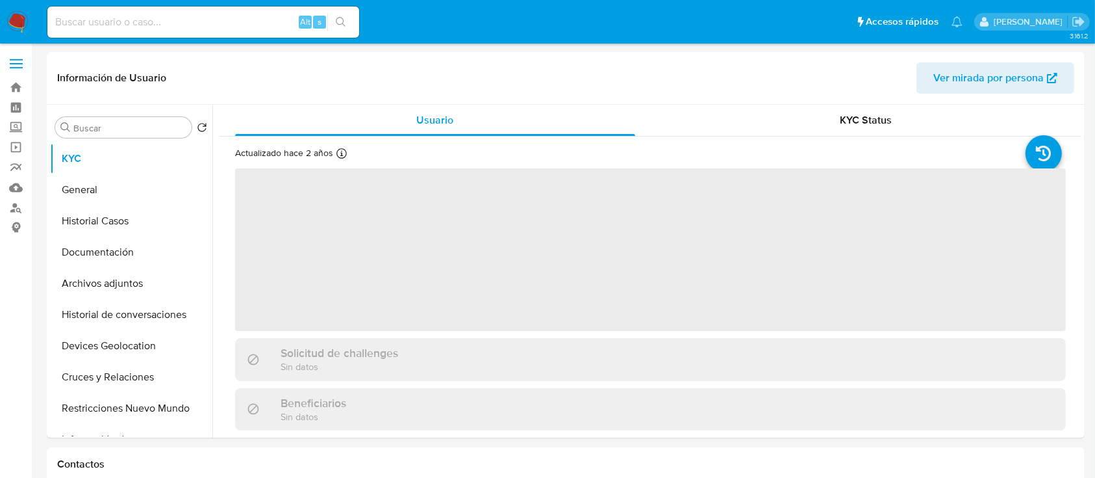
select select "10"
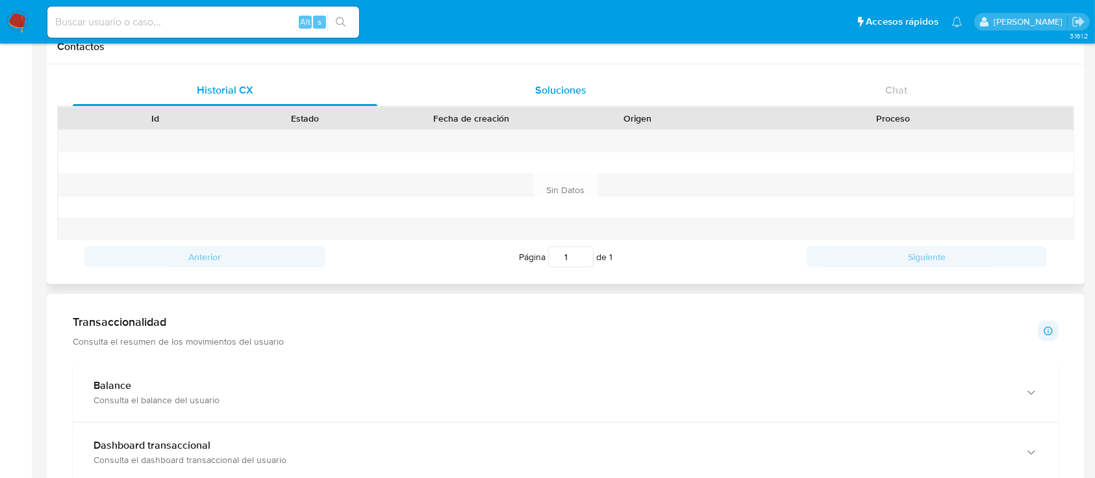
scroll to position [418, 0]
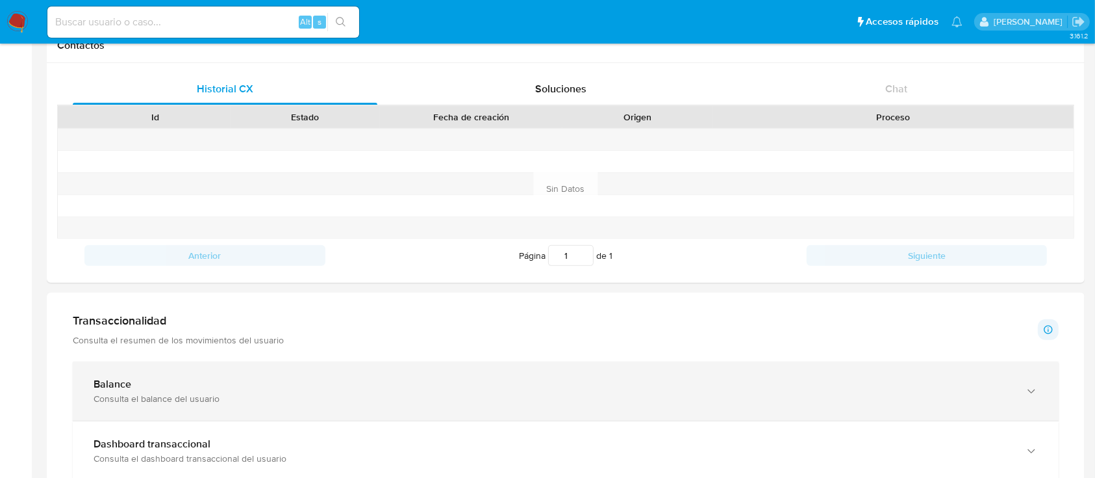
click at [301, 394] on div "Consulta el balance del usuario" at bounding box center [553, 398] width 919 height 12
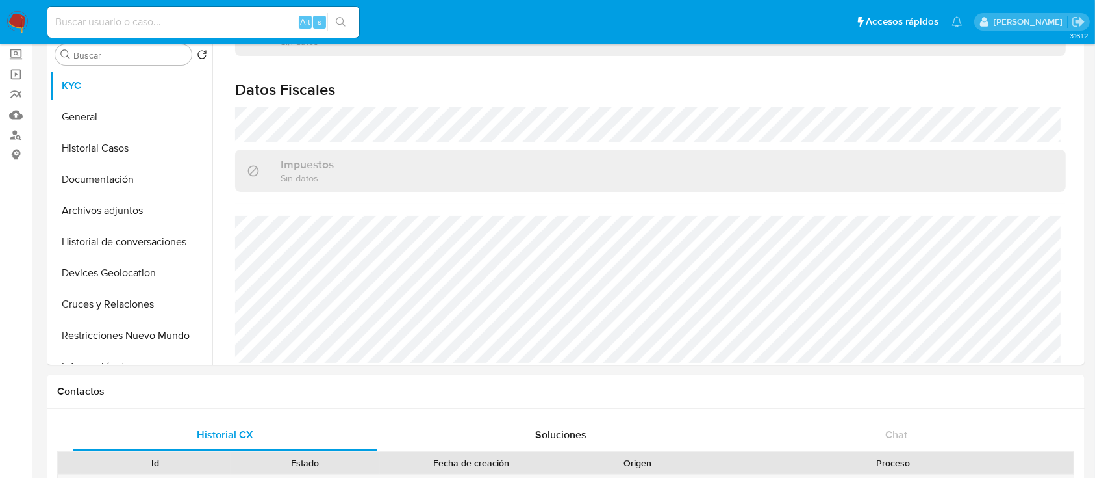
scroll to position [47, 0]
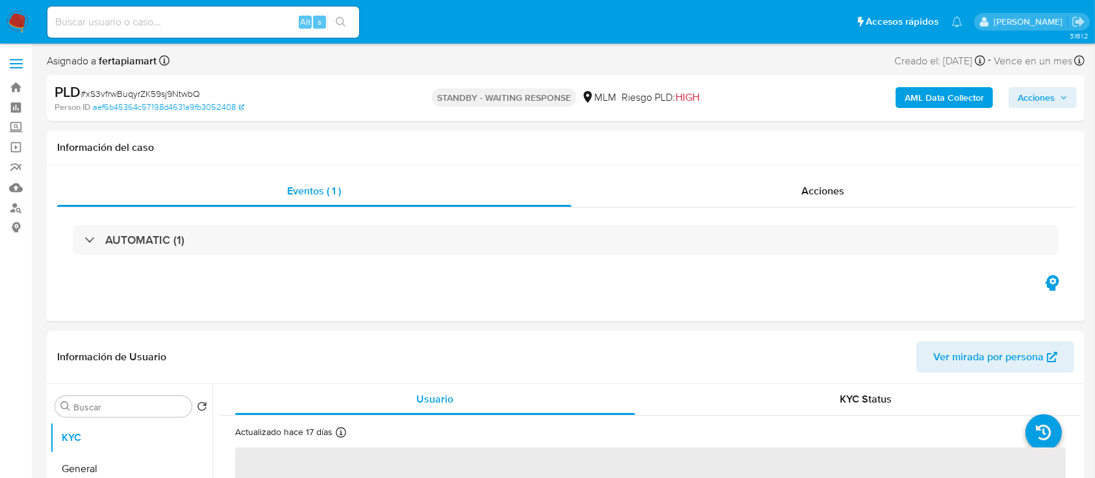
select select "10"
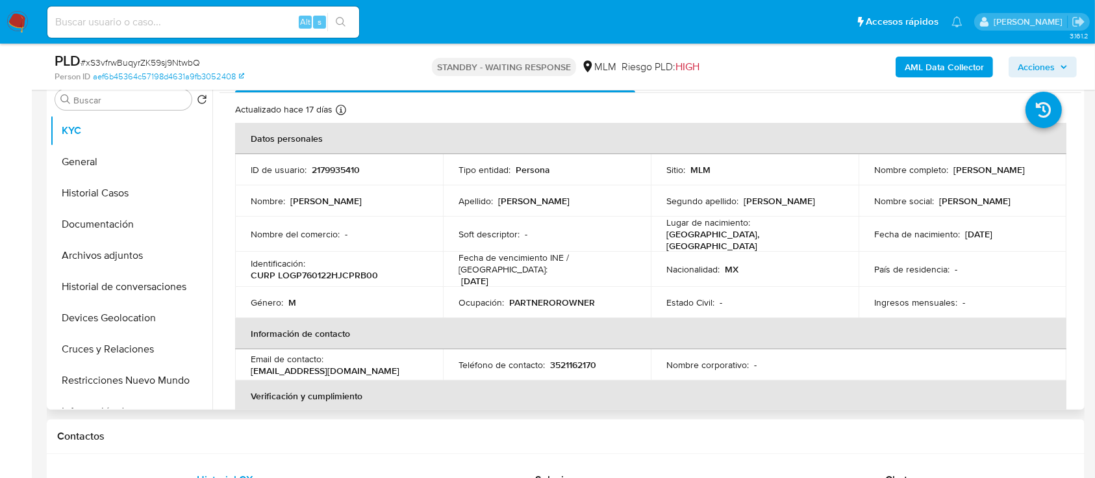
scroll to position [261, 0]
click at [134, 156] on button "General" at bounding box center [126, 161] width 152 height 31
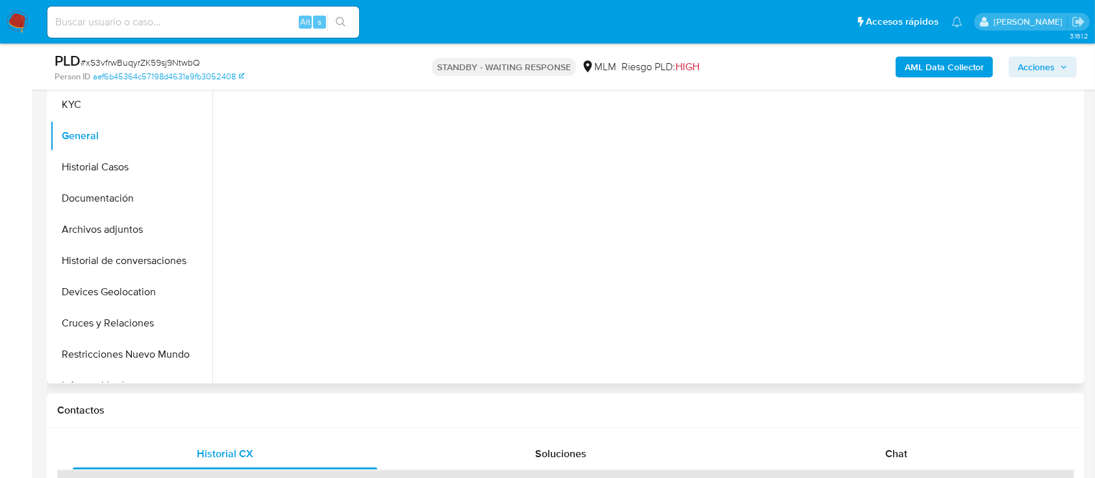
scroll to position [315, 0]
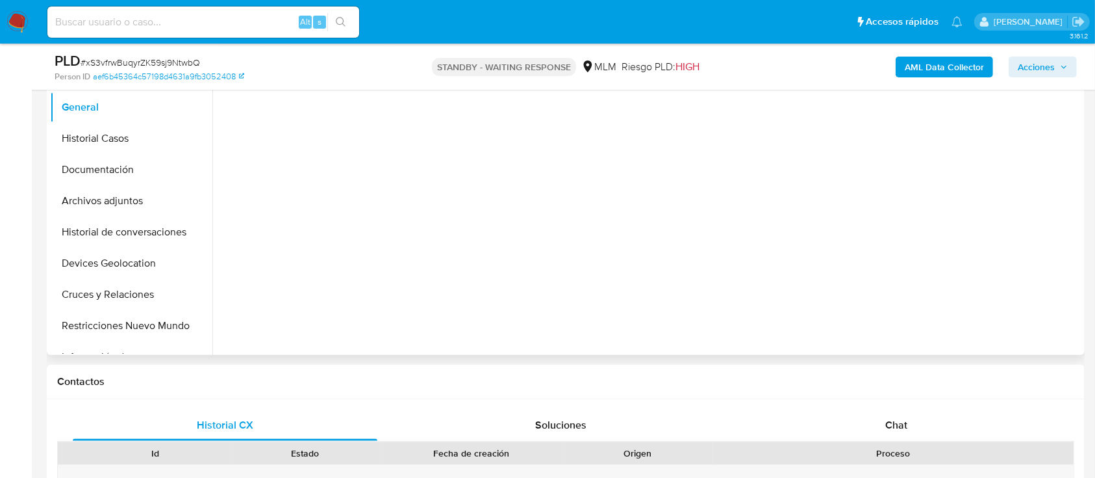
click at [509, 276] on div "Se produjo un error al intentar cargar el módulo" at bounding box center [646, 188] width 869 height 333
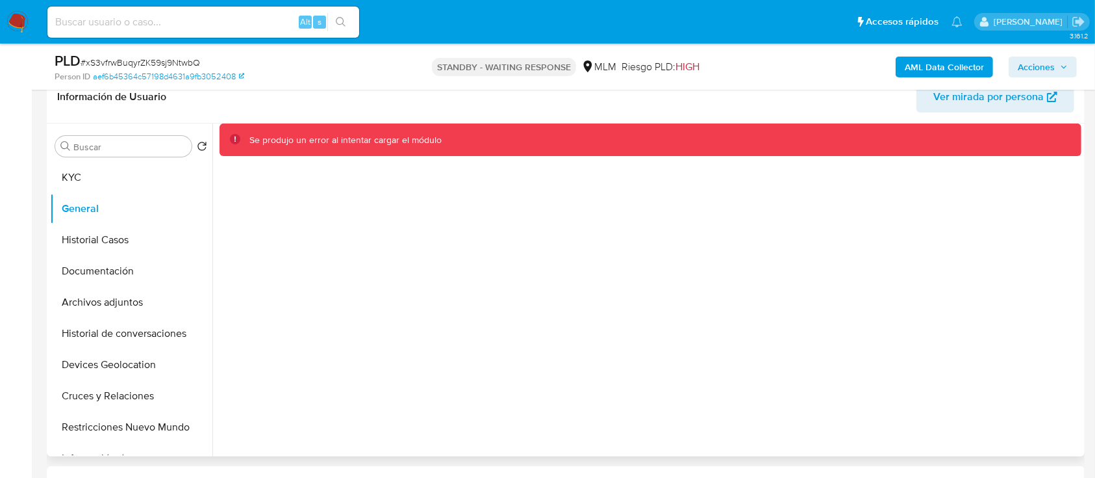
scroll to position [213, 0]
click at [130, 217] on button "General" at bounding box center [126, 209] width 152 height 31
click at [120, 234] on button "Historial Casos" at bounding box center [126, 240] width 152 height 31
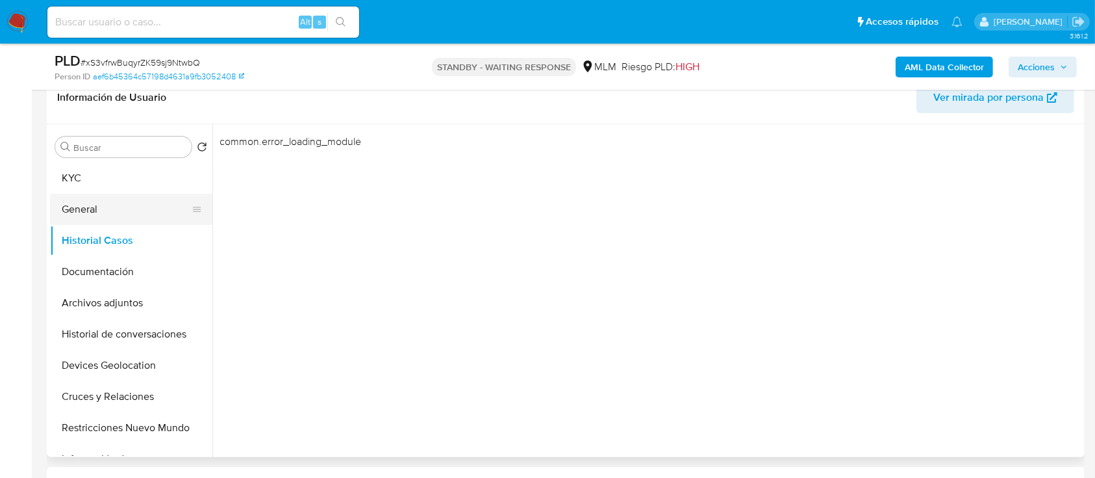
click at [112, 212] on button "General" at bounding box center [126, 209] width 152 height 31
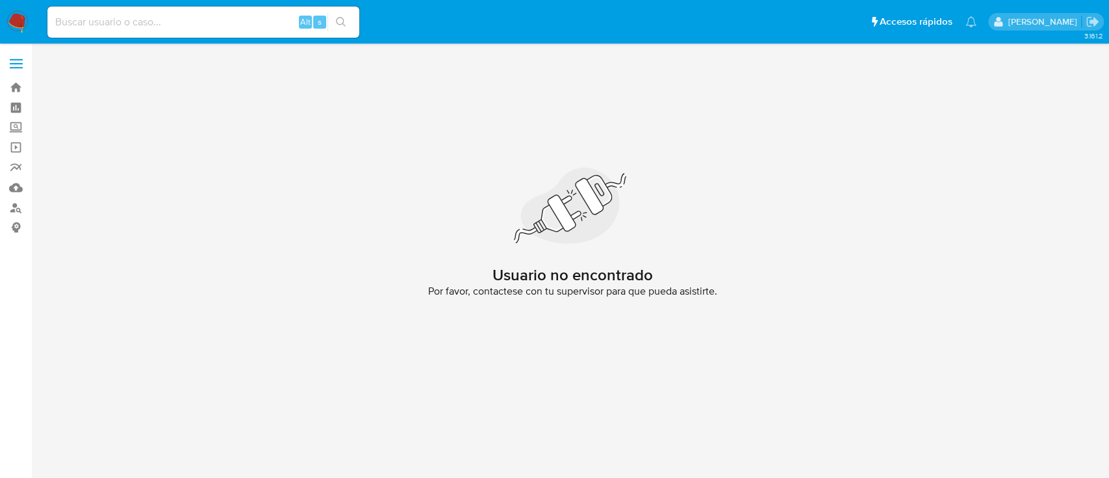
click at [205, 22] on input at bounding box center [203, 22] width 312 height 17
paste input "2179935410"
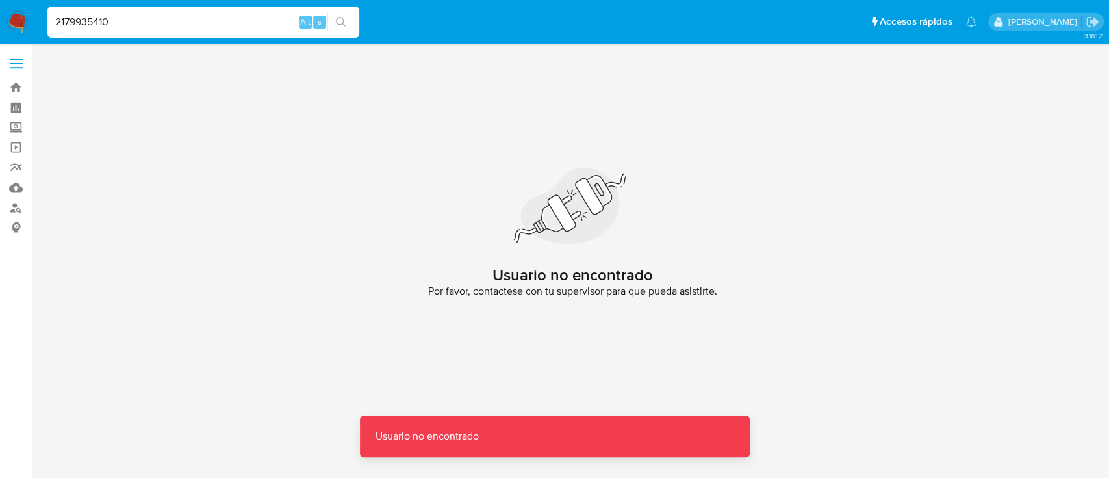
click at [205, 22] on input "2179935410" at bounding box center [203, 22] width 312 height 17
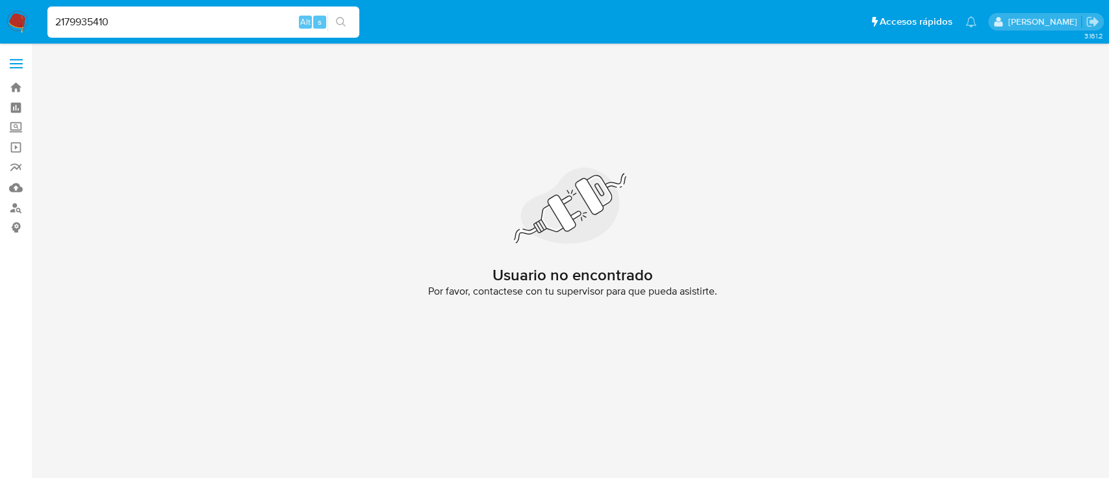
type input "2179935410"
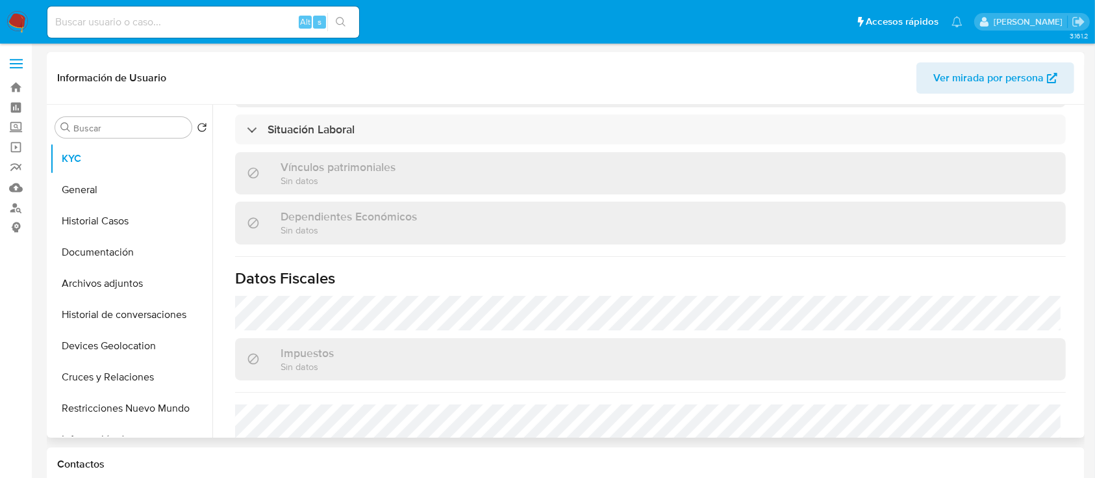
select select "10"
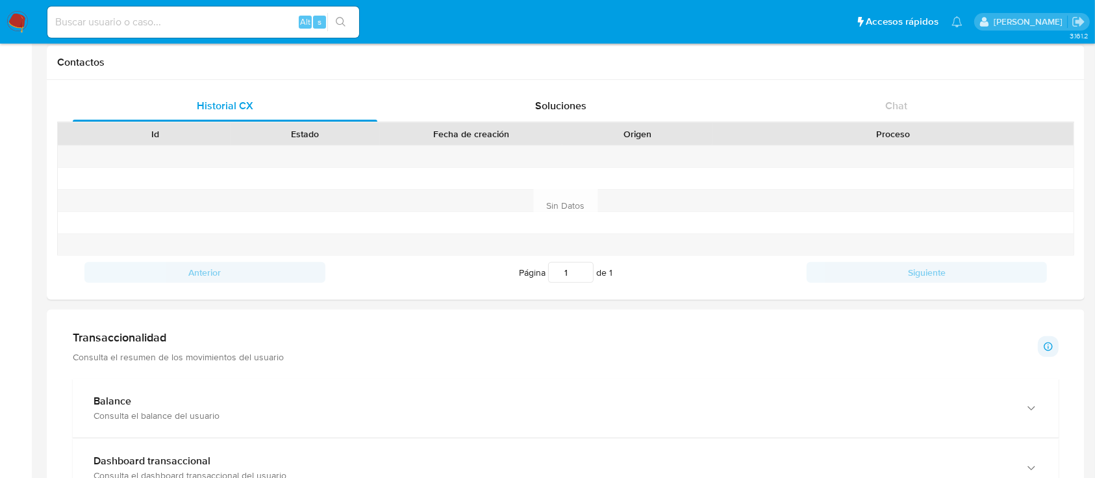
scroll to position [500, 0]
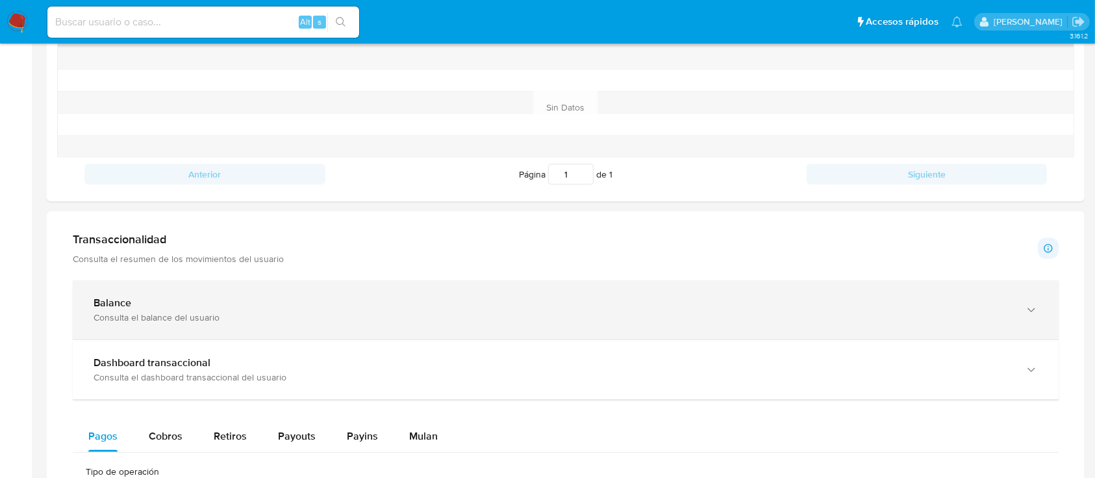
click at [451, 330] on div "Balance Consulta el balance del usuario" at bounding box center [566, 309] width 986 height 59
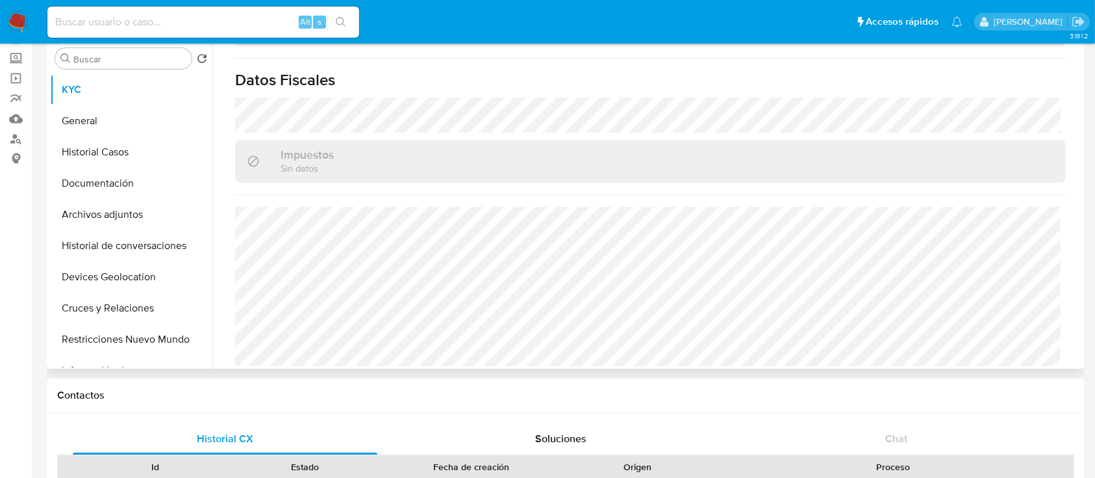
scroll to position [0, 0]
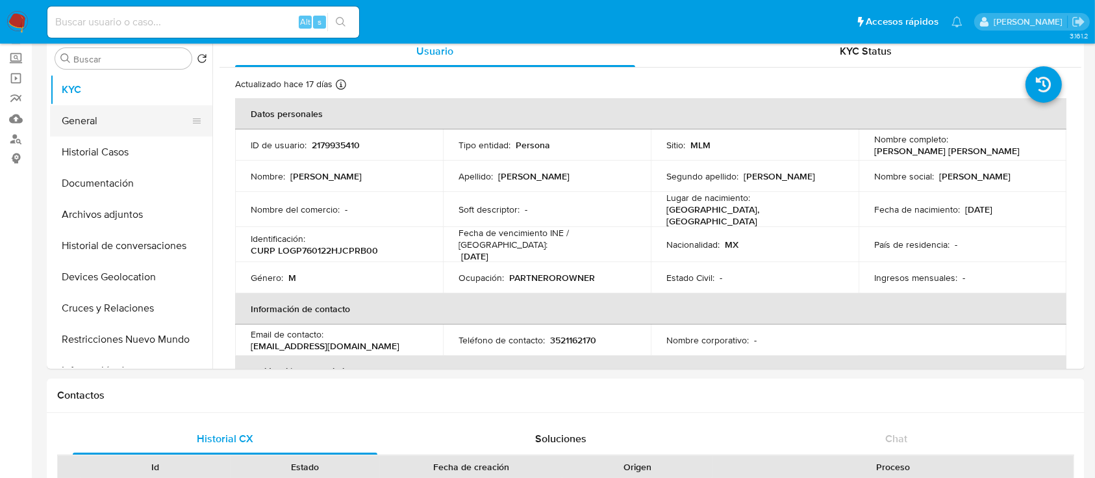
click at [99, 121] on button "General" at bounding box center [126, 120] width 152 height 31
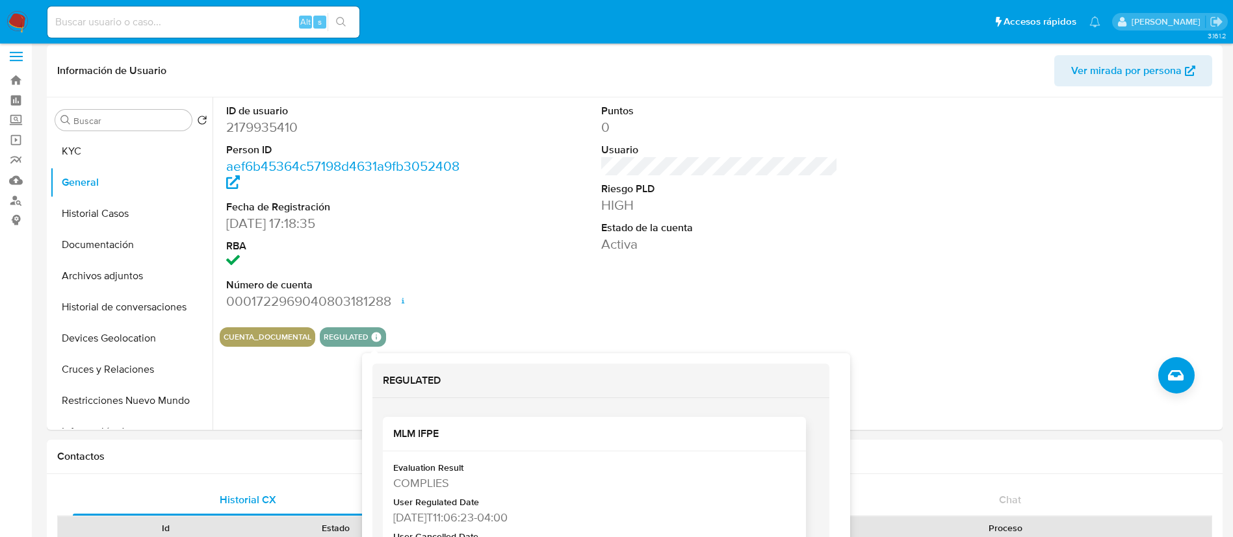
scroll to position [50, 0]
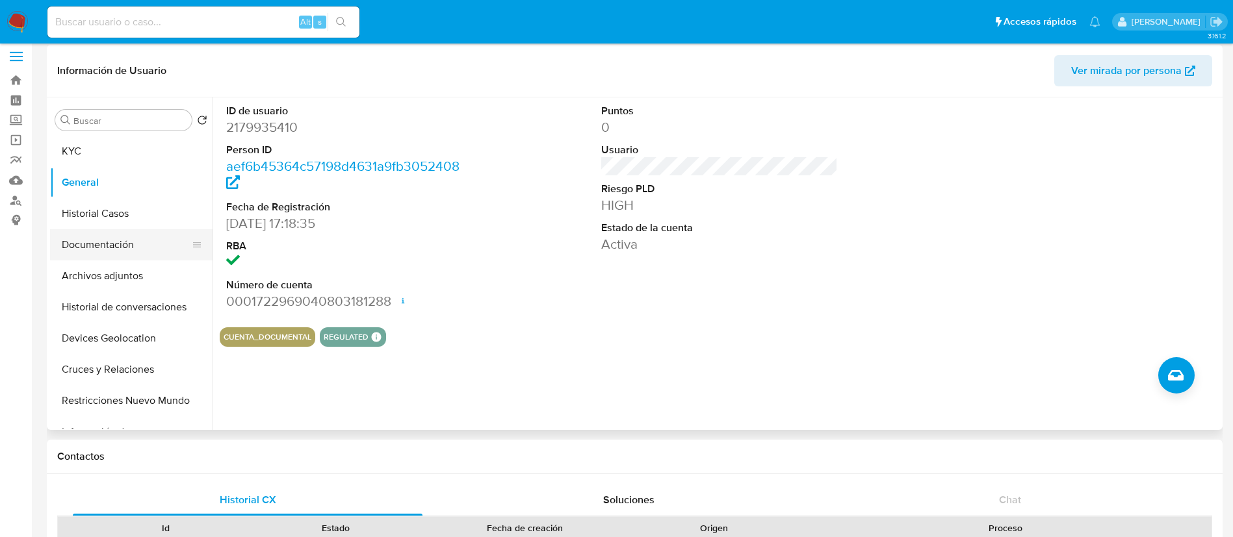
click at [79, 248] on button "Documentación" at bounding box center [126, 244] width 152 height 31
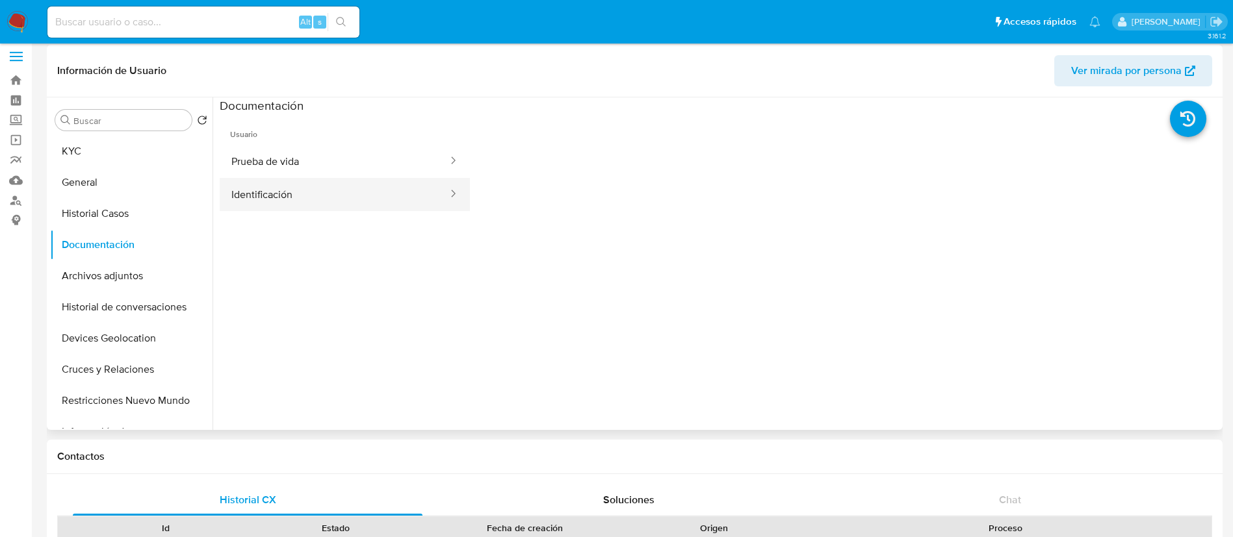
click at [267, 194] on button "Identificación" at bounding box center [334, 194] width 229 height 33
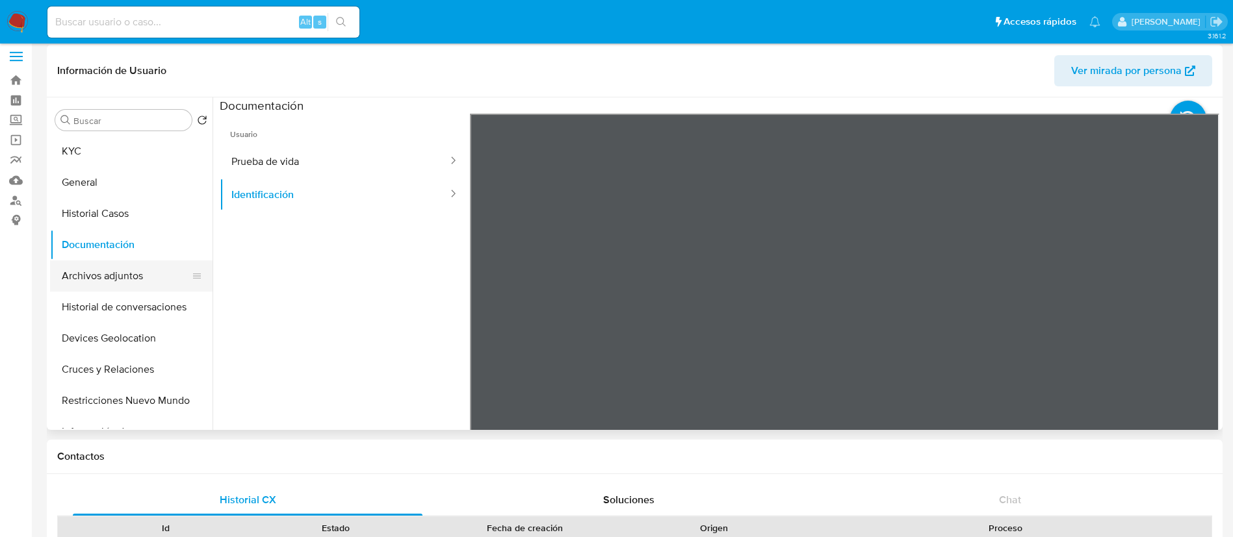
click at [121, 287] on button "Archivos adjuntos" at bounding box center [126, 276] width 152 height 31
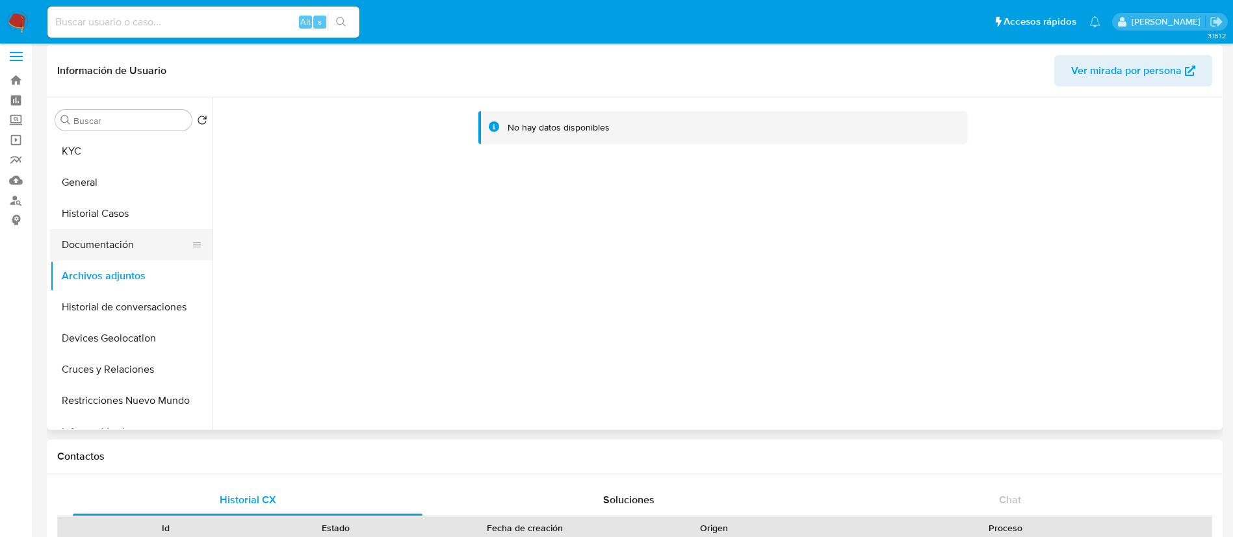
click at [119, 245] on button "Documentación" at bounding box center [126, 244] width 152 height 31
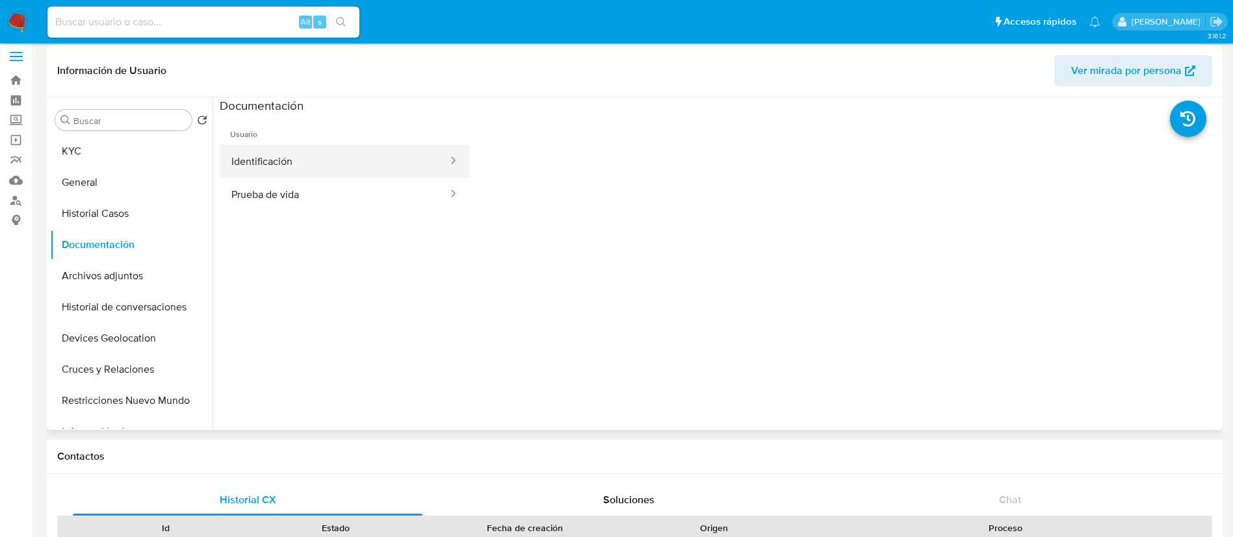
click at [299, 170] on button "Identificación" at bounding box center [334, 161] width 229 height 33
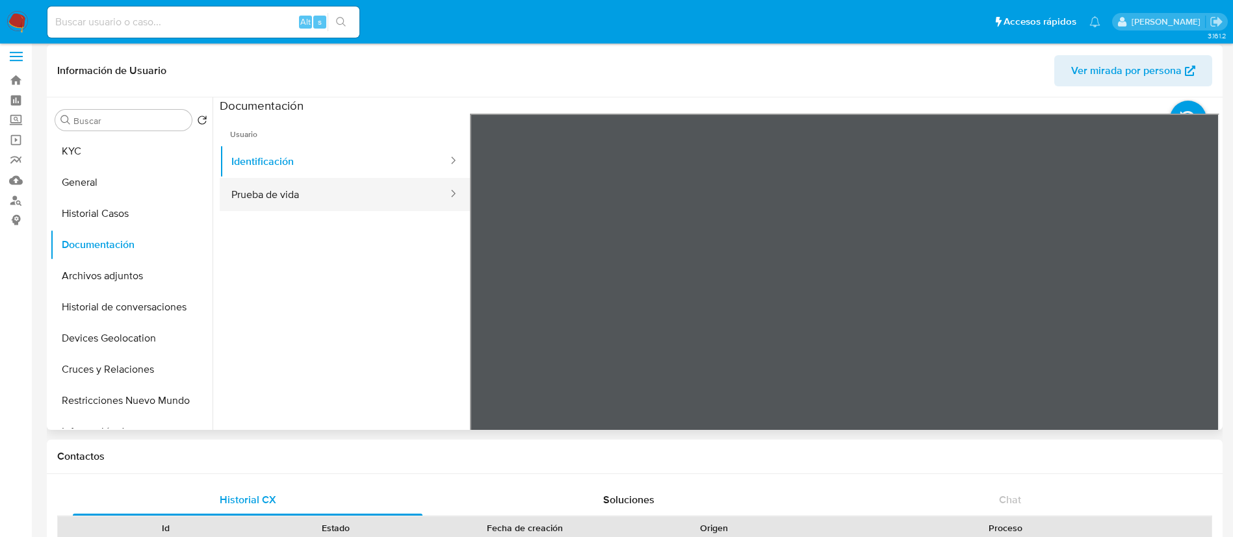
click at [292, 190] on button "Prueba de vida" at bounding box center [334, 194] width 229 height 33
click at [63, 277] on button "Archivos adjuntos" at bounding box center [126, 276] width 152 height 31
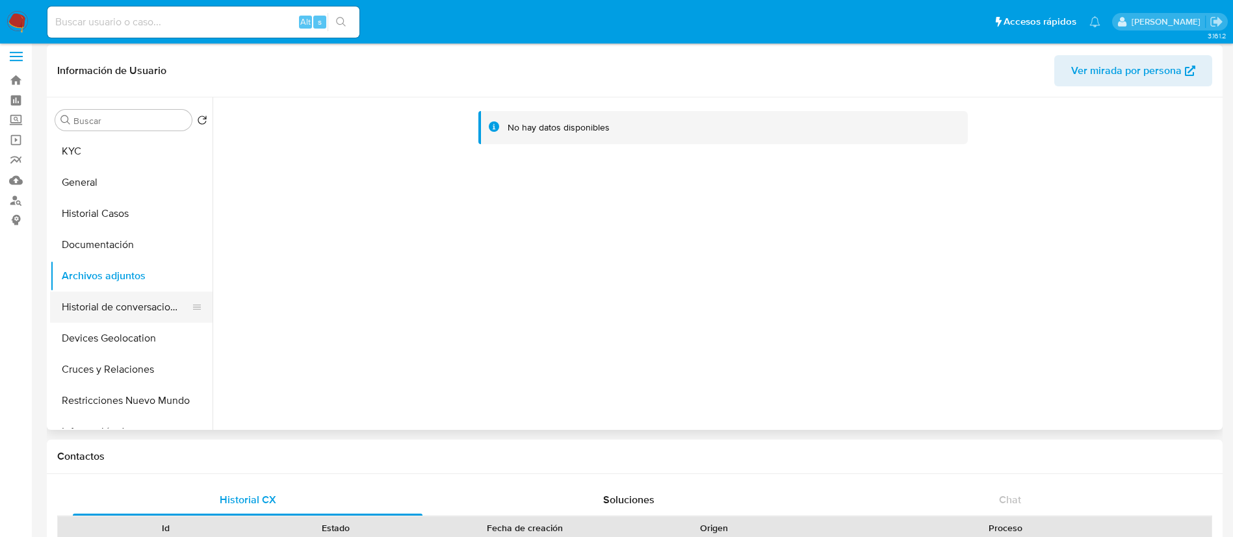
click at [138, 303] on button "Historial de conversaciones" at bounding box center [126, 307] width 152 height 31
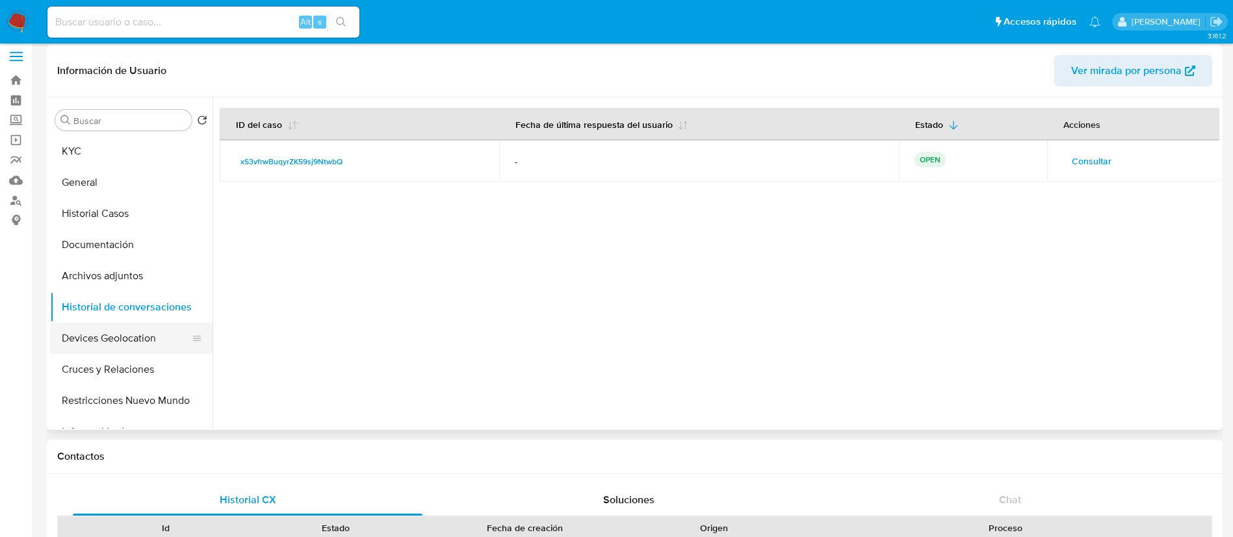
click at [120, 336] on button "Devices Geolocation" at bounding box center [126, 338] width 152 height 31
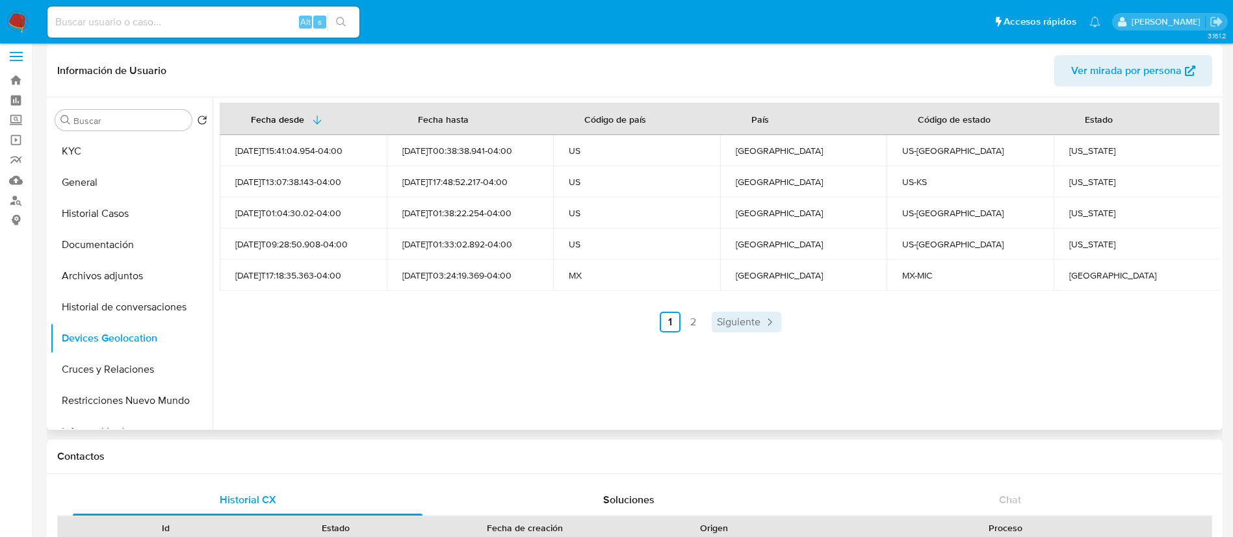
click at [729, 317] on span "Siguiente" at bounding box center [739, 322] width 44 height 10
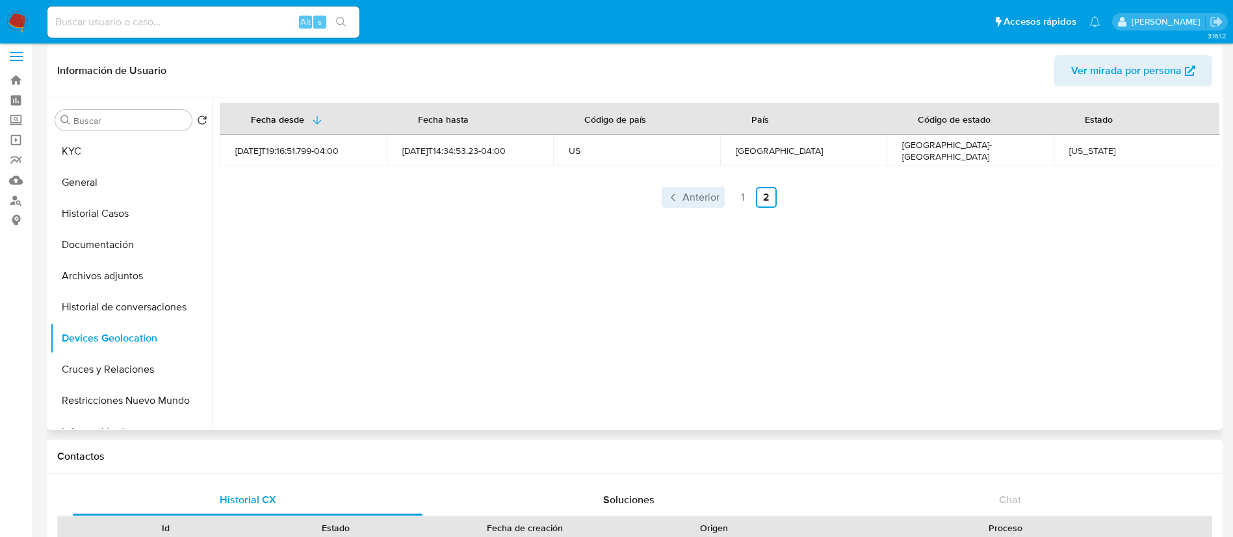
click at [689, 192] on span "Anterior" at bounding box center [700, 197] width 37 height 10
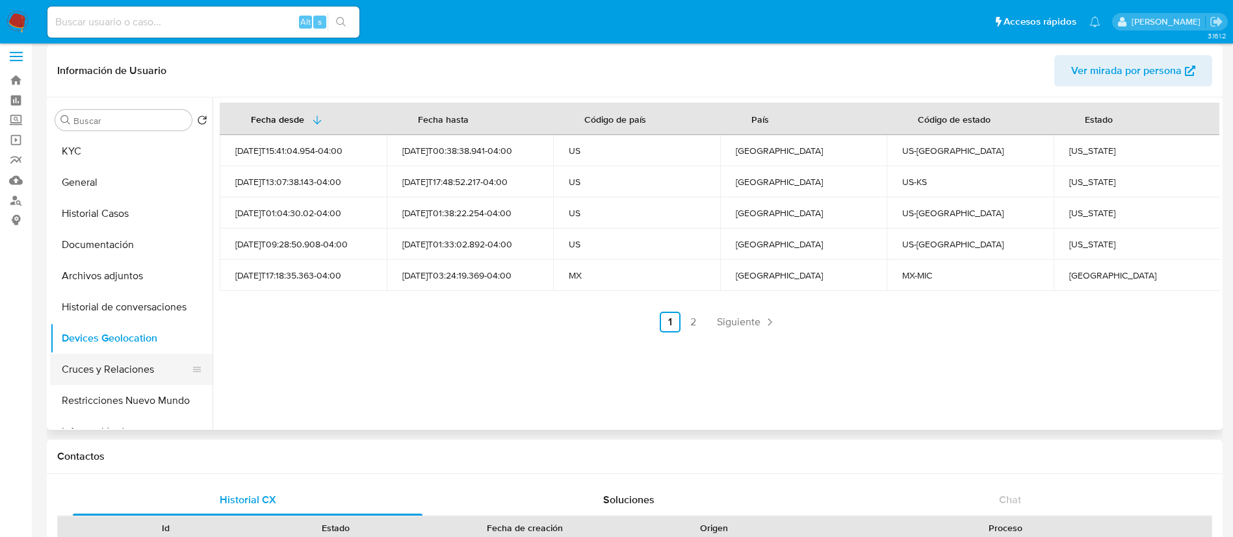
click at [112, 374] on button "Cruces y Relaciones" at bounding box center [126, 369] width 152 height 31
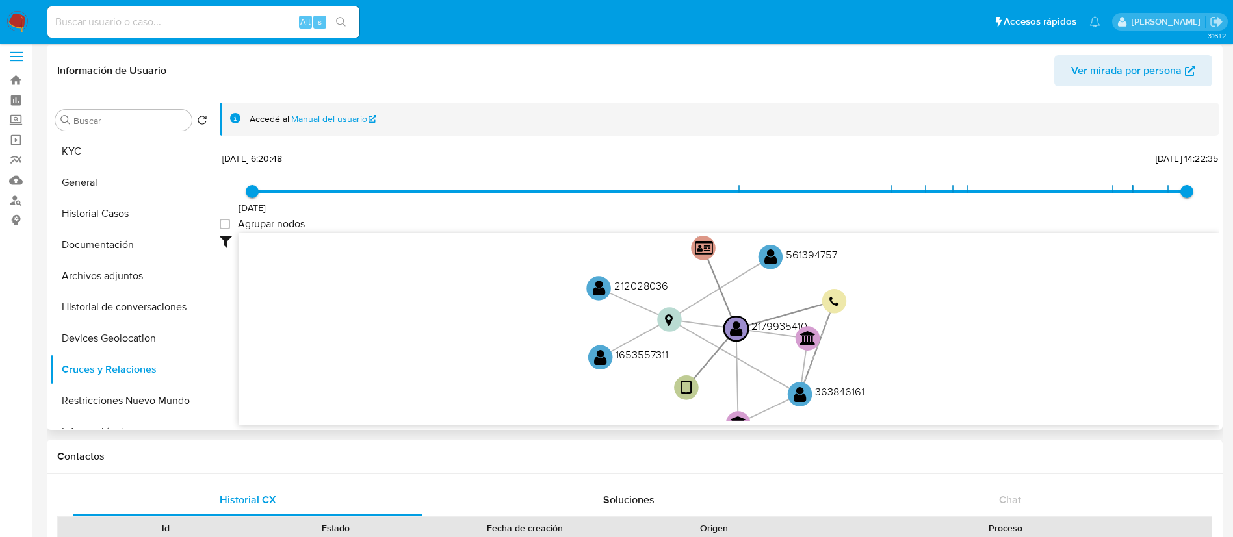
drag, startPoint x: 667, startPoint y: 300, endPoint x: 626, endPoint y: 337, distance: 54.7
click at [626, 337] on icon "user-2179935410  2179935410 device-676c76ab9fcdf5b808e7d438  person-aef6b4536…" at bounding box center [728, 327] width 980 height 188
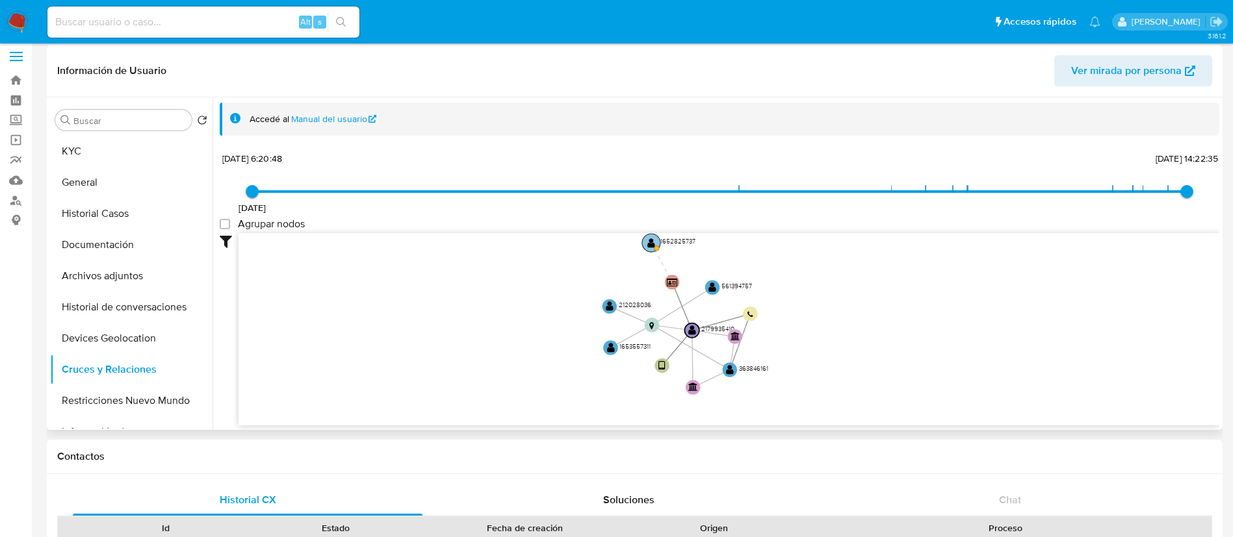
click at [646, 243] on circle at bounding box center [651, 243] width 18 height 18
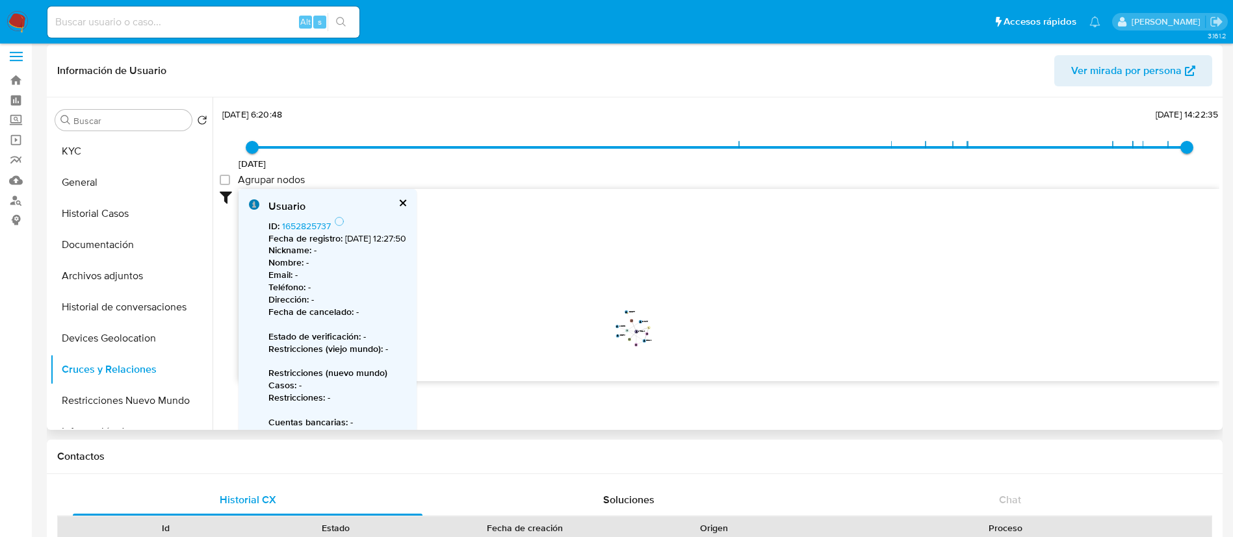
scroll to position [45, 0]
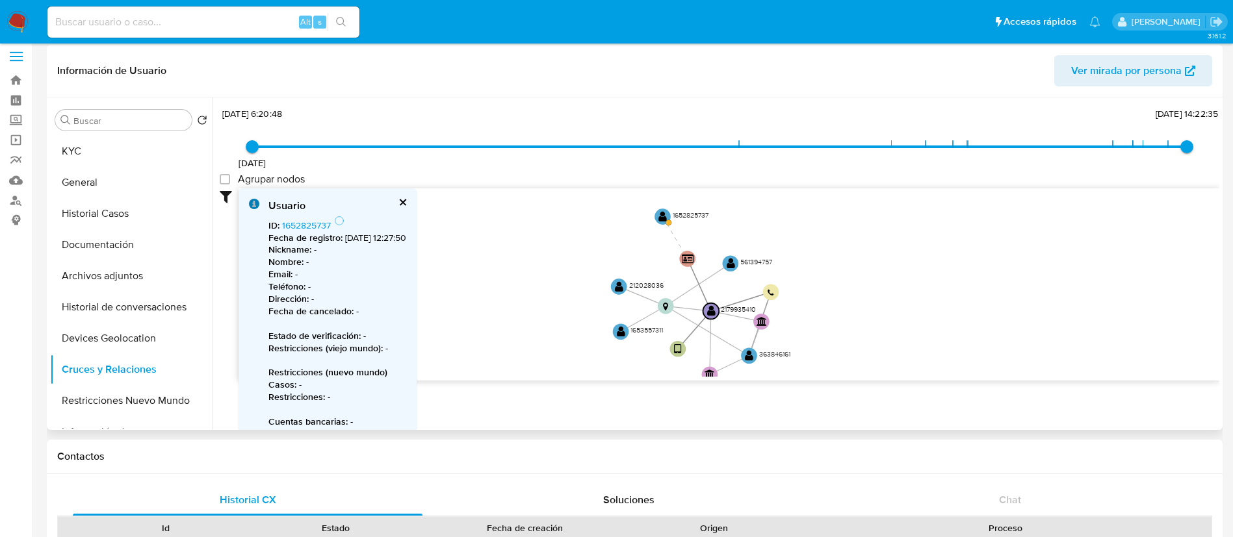
drag, startPoint x: 646, startPoint y: 280, endPoint x: 639, endPoint y: 322, distance: 42.8
click at [639, 322] on icon "user-2179935410  2179935410 device-676c76ab9fcdf5b808e7d438  person-aef6b4536…" at bounding box center [728, 282] width 980 height 188
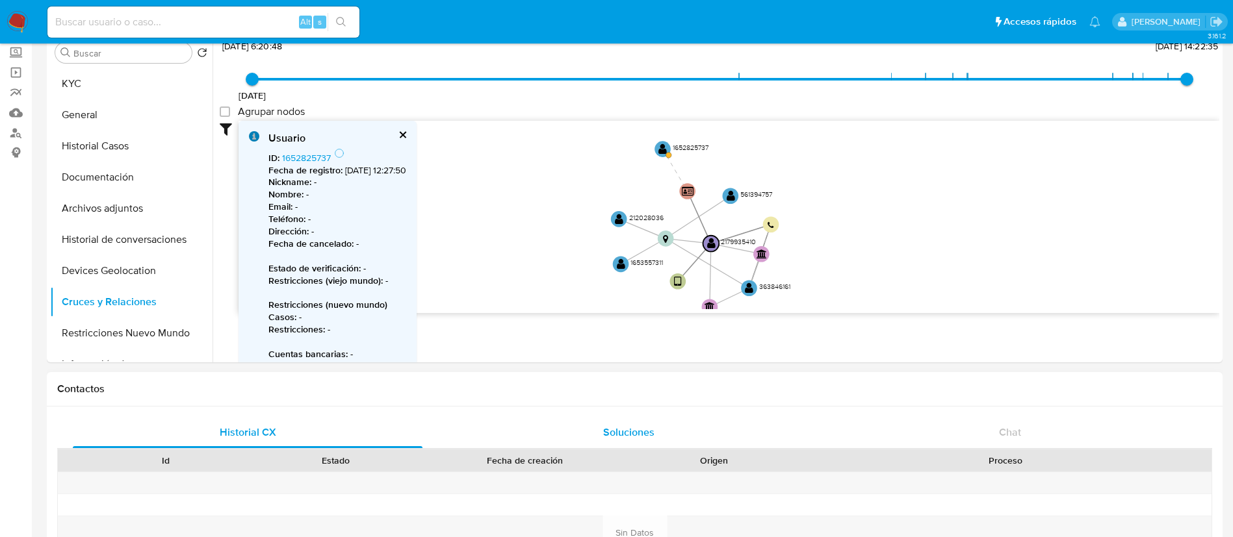
scroll to position [73, 0]
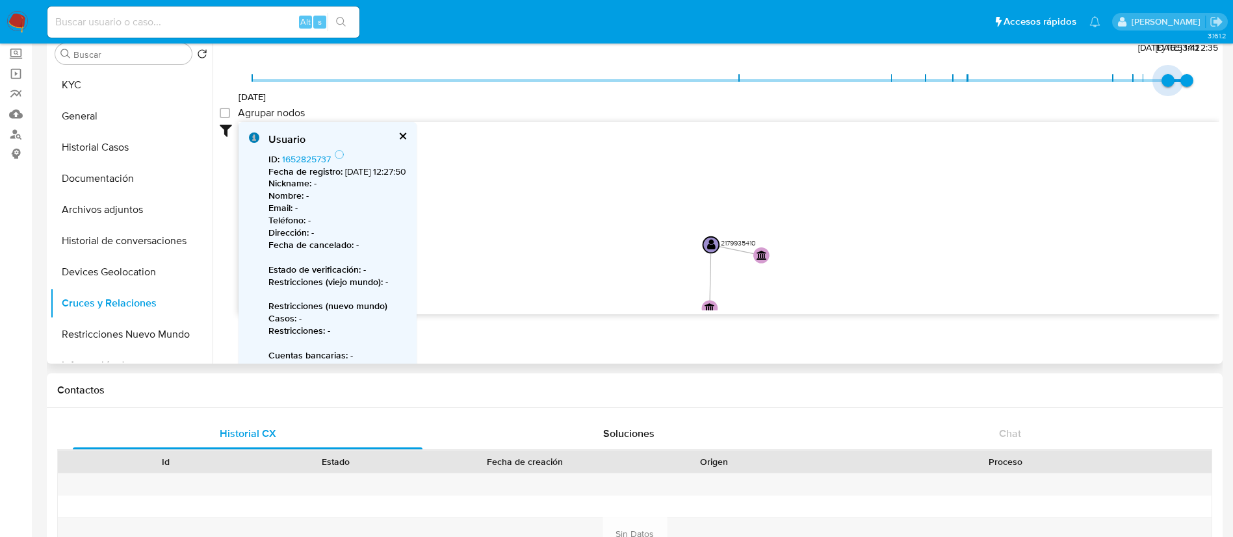
type input "1741638155000"
drag, startPoint x: 248, startPoint y: 77, endPoint x: 1190, endPoint y: 89, distance: 941.5
click at [1108, 87] on span "[DATE] 14:22:35" at bounding box center [1186, 80] width 13 height 13
drag, startPoint x: 870, startPoint y: 238, endPoint x: 896, endPoint y: 209, distance: 39.1
click at [896, 209] on icon "user-2179935410  2179935410 device-676c76ab9fcdf5b808e7d438  person-aef6b4536…" at bounding box center [728, 216] width 980 height 188
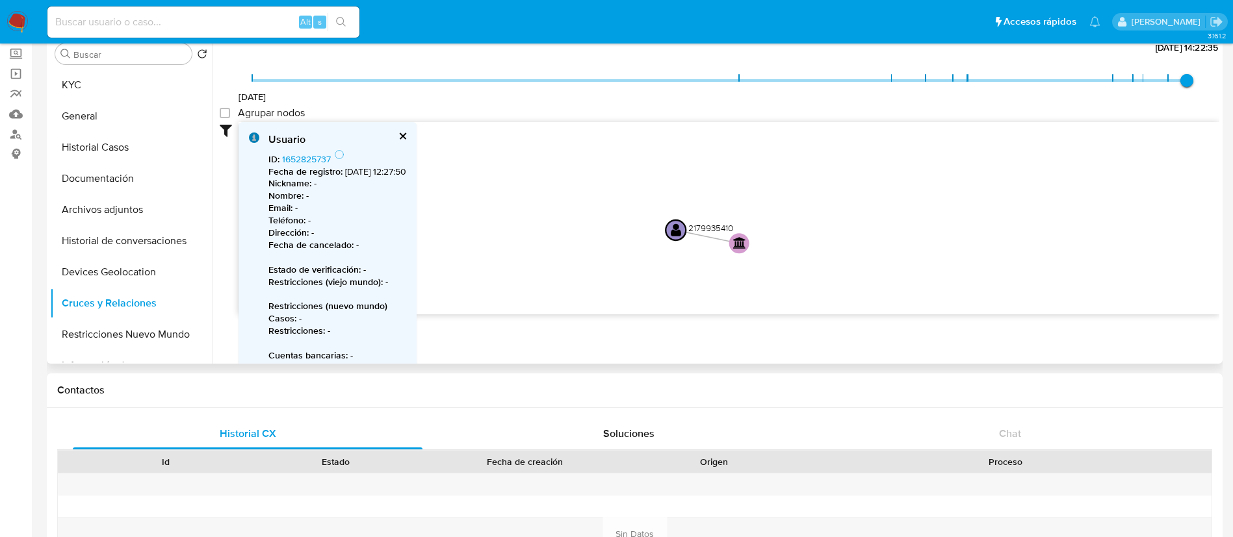
click at [406, 136] on button "cerrar" at bounding box center [402, 136] width 8 height 8
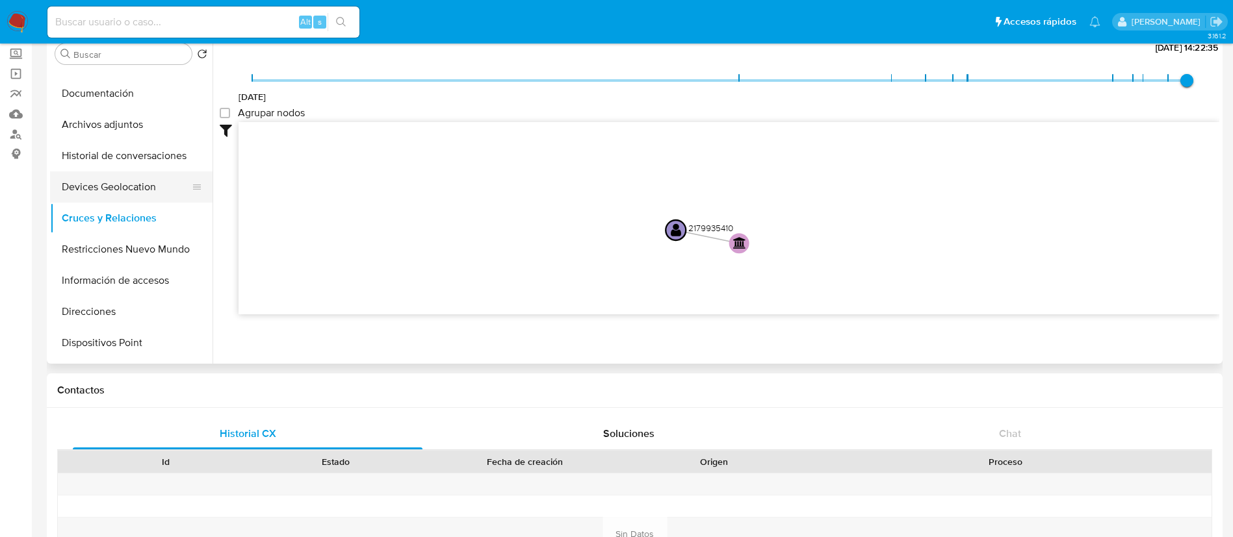
scroll to position [87, 0]
click at [174, 250] on button "Restricciones Nuevo Mundo" at bounding box center [126, 247] width 152 height 31
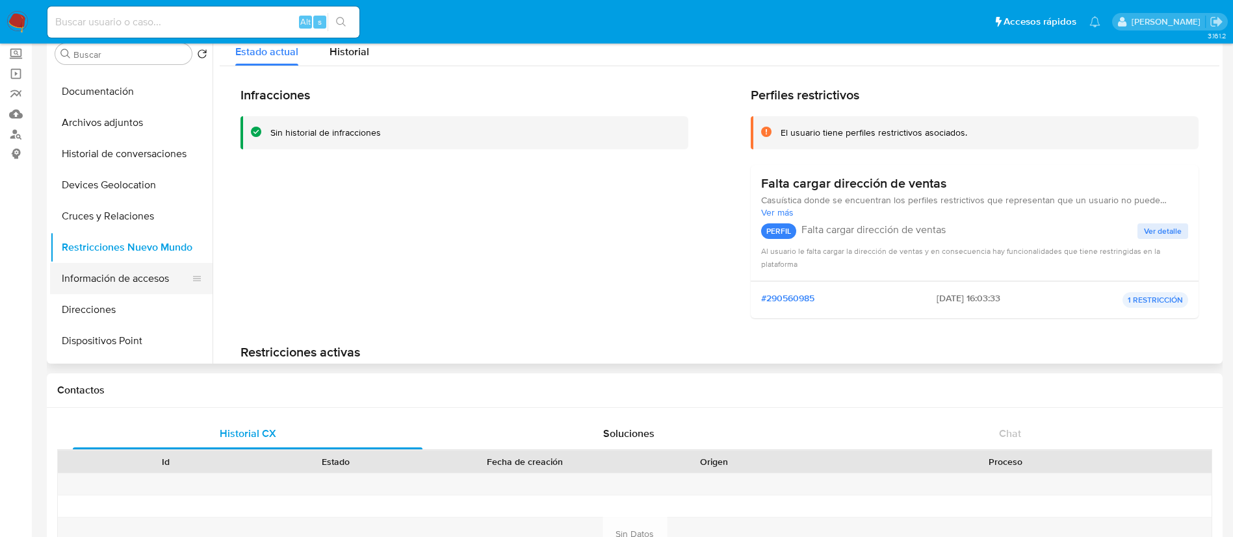
click at [125, 269] on button "Información de accesos" at bounding box center [126, 278] width 152 height 31
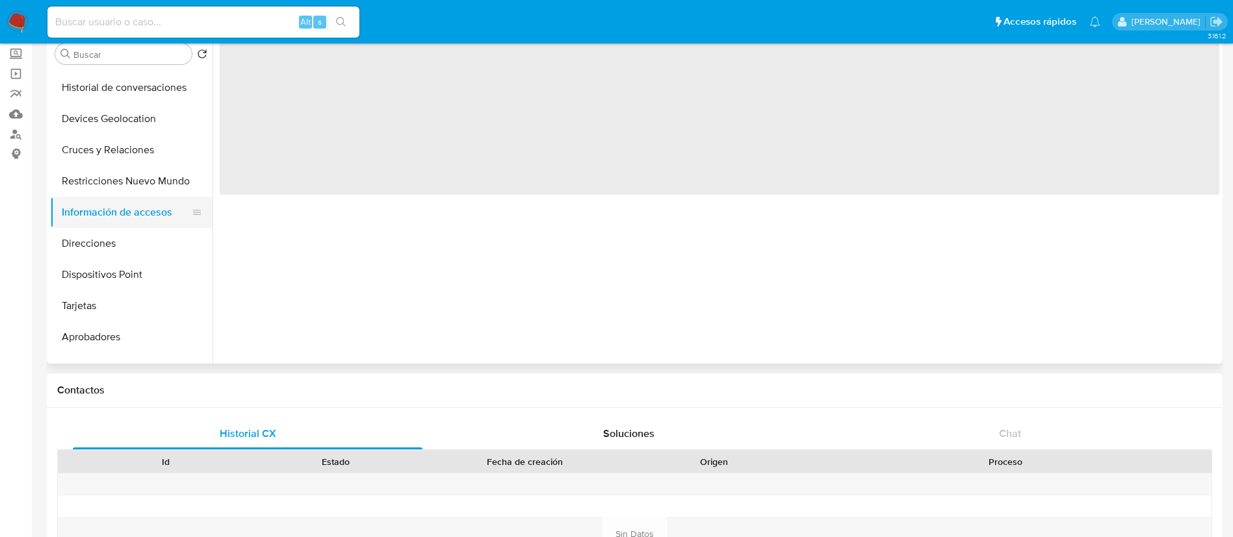
scroll to position [154, 0]
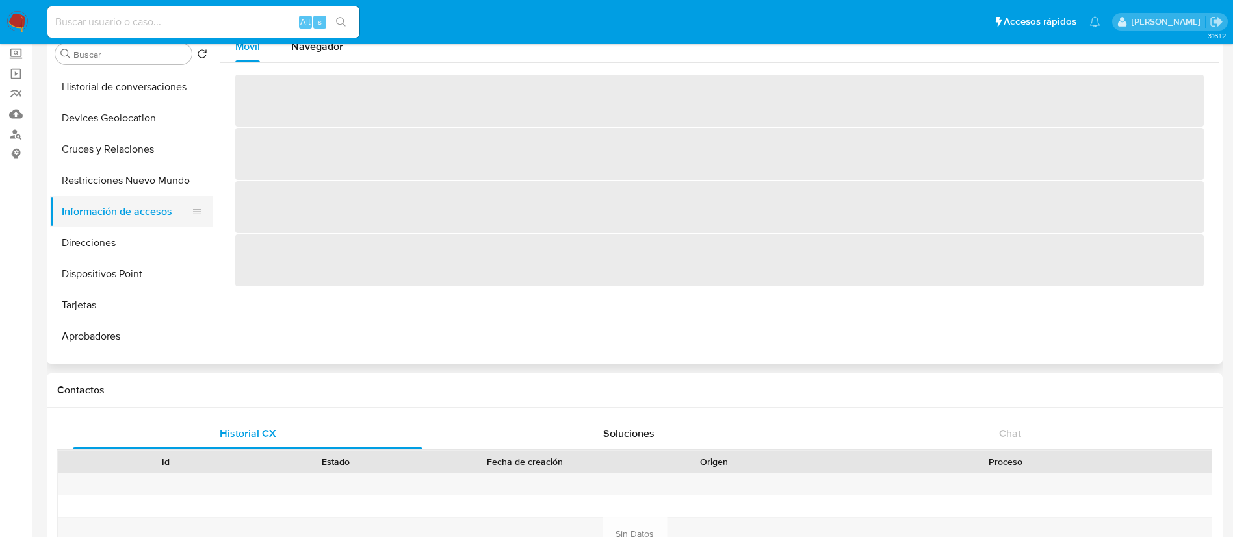
click at [125, 269] on button "Dispositivos Point" at bounding box center [131, 274] width 162 height 31
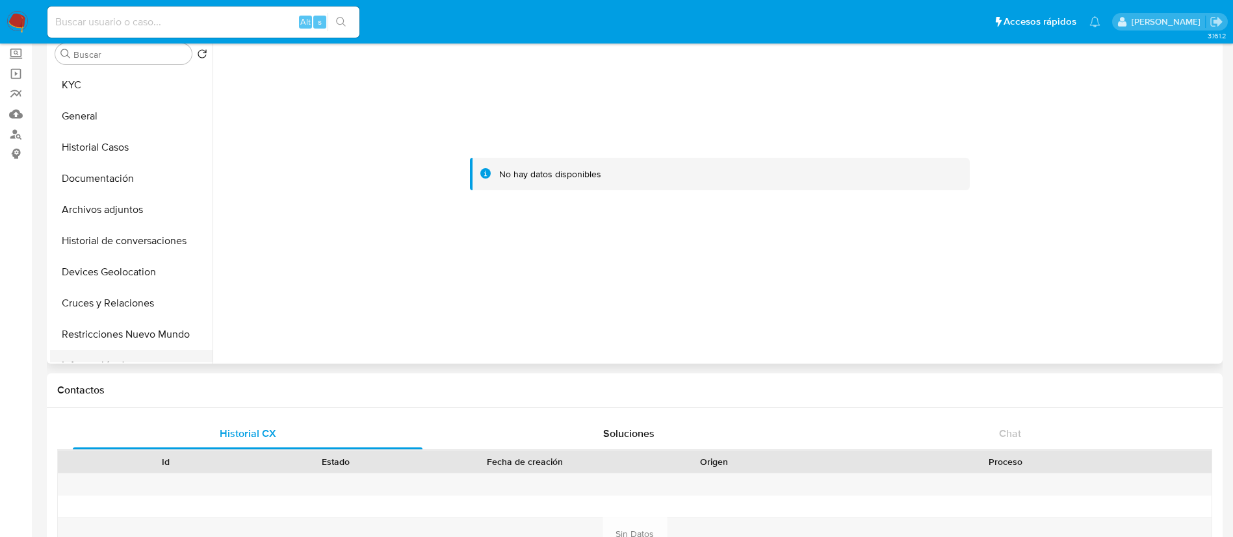
scroll to position [0, 0]
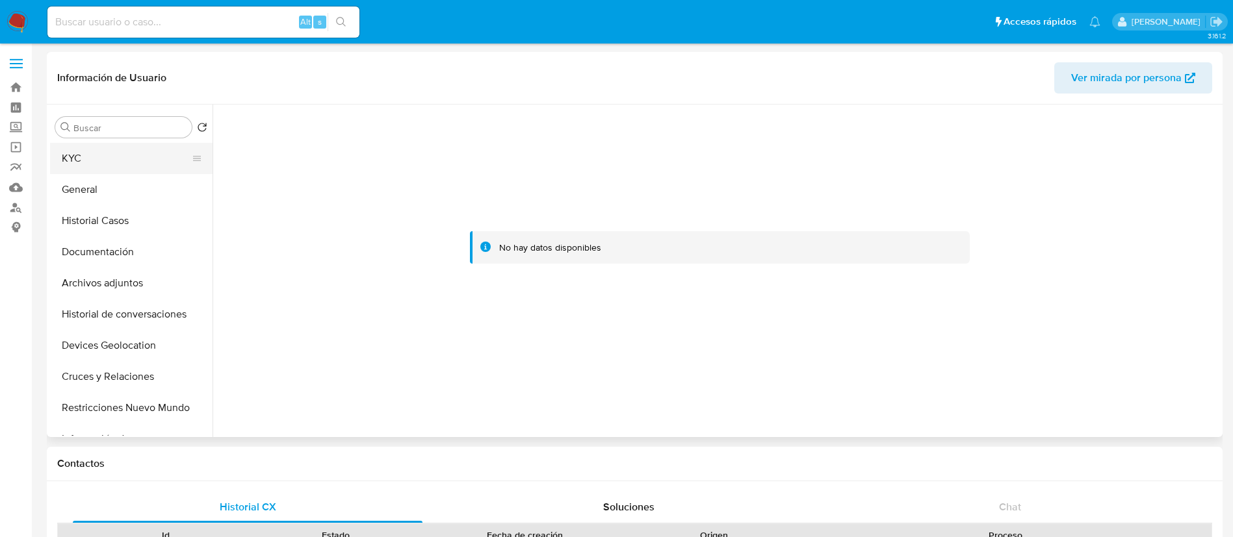
click at [98, 164] on button "KYC" at bounding box center [126, 158] width 152 height 31
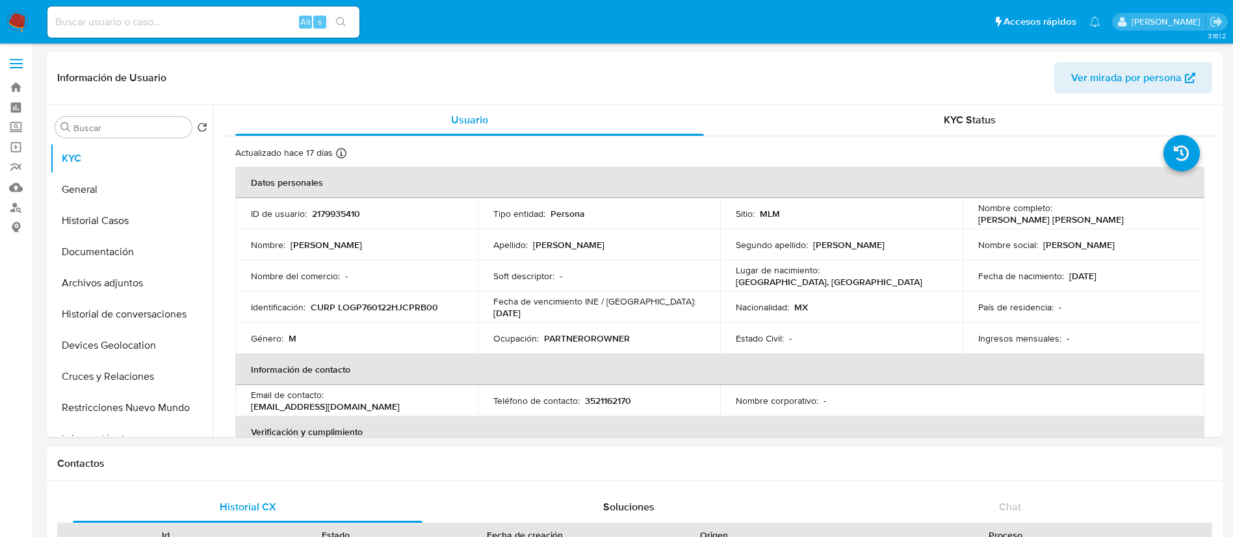
click at [391, 311] on p "CURP LOGP760122HJCPRB00" at bounding box center [374, 307] width 127 height 12
drag, startPoint x: 1160, startPoint y: 214, endPoint x: 1051, endPoint y: 216, distance: 108.5
click at [1051, 216] on div "Nombre completo : [PERSON_NAME] [PERSON_NAME]" at bounding box center [1083, 213] width 211 height 23
click at [611, 396] on p "3521162170" at bounding box center [608, 401] width 46 height 12
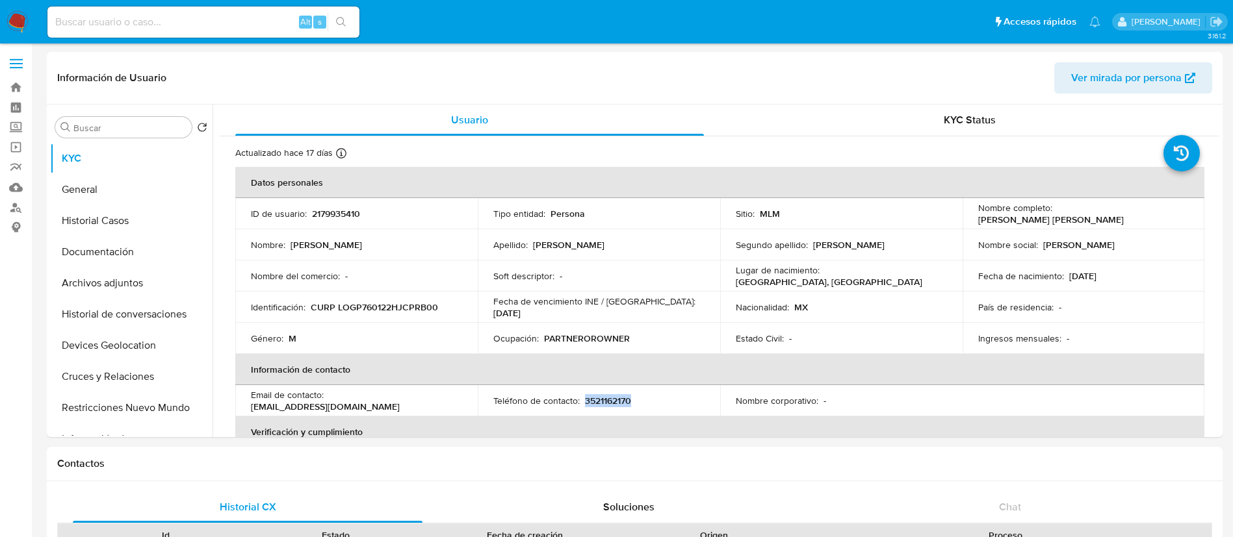
click at [611, 396] on p "3521162170" at bounding box center [608, 401] width 46 height 12
